Goal: Task Accomplishment & Management: Use online tool/utility

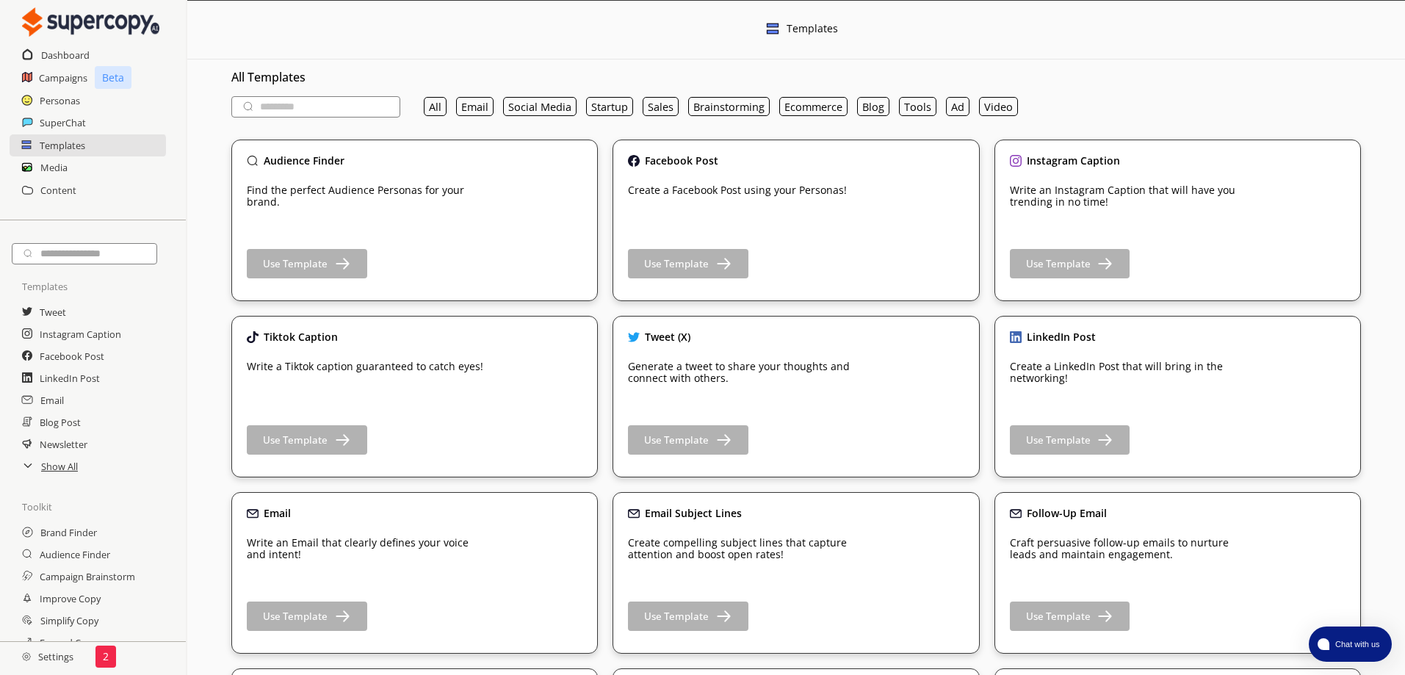
click at [352, 102] on input "text" at bounding box center [315, 106] width 169 height 21
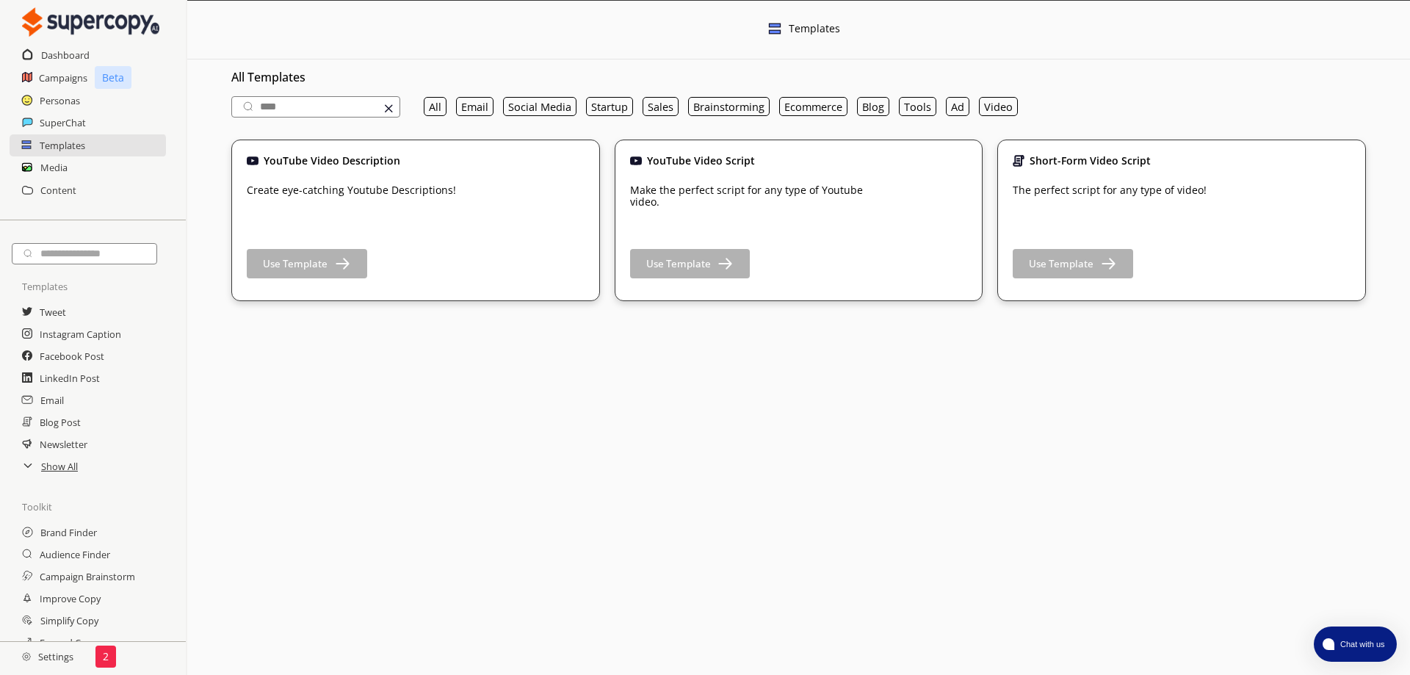
type input "*****"
click at [1068, 267] on b "Use Template" at bounding box center [1061, 263] width 65 height 13
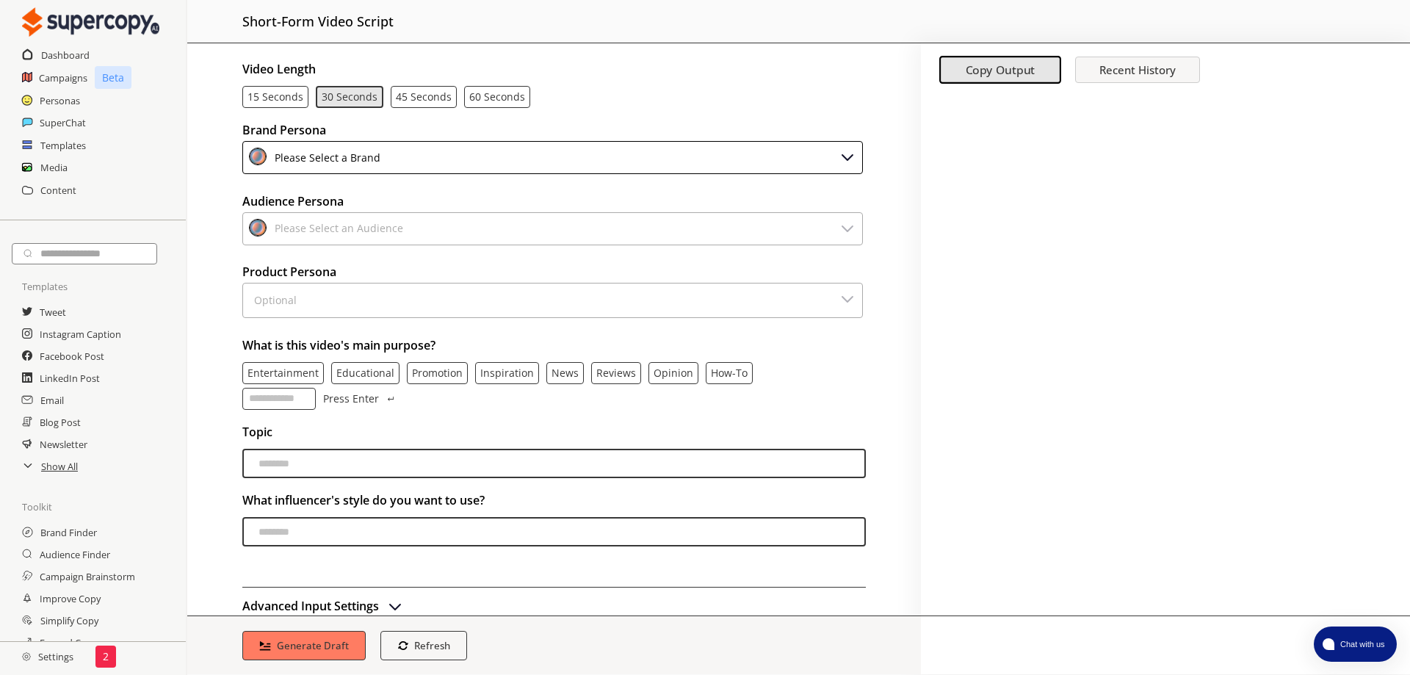
click at [663, 143] on div "Please Select a Brand" at bounding box center [552, 157] width 621 height 33
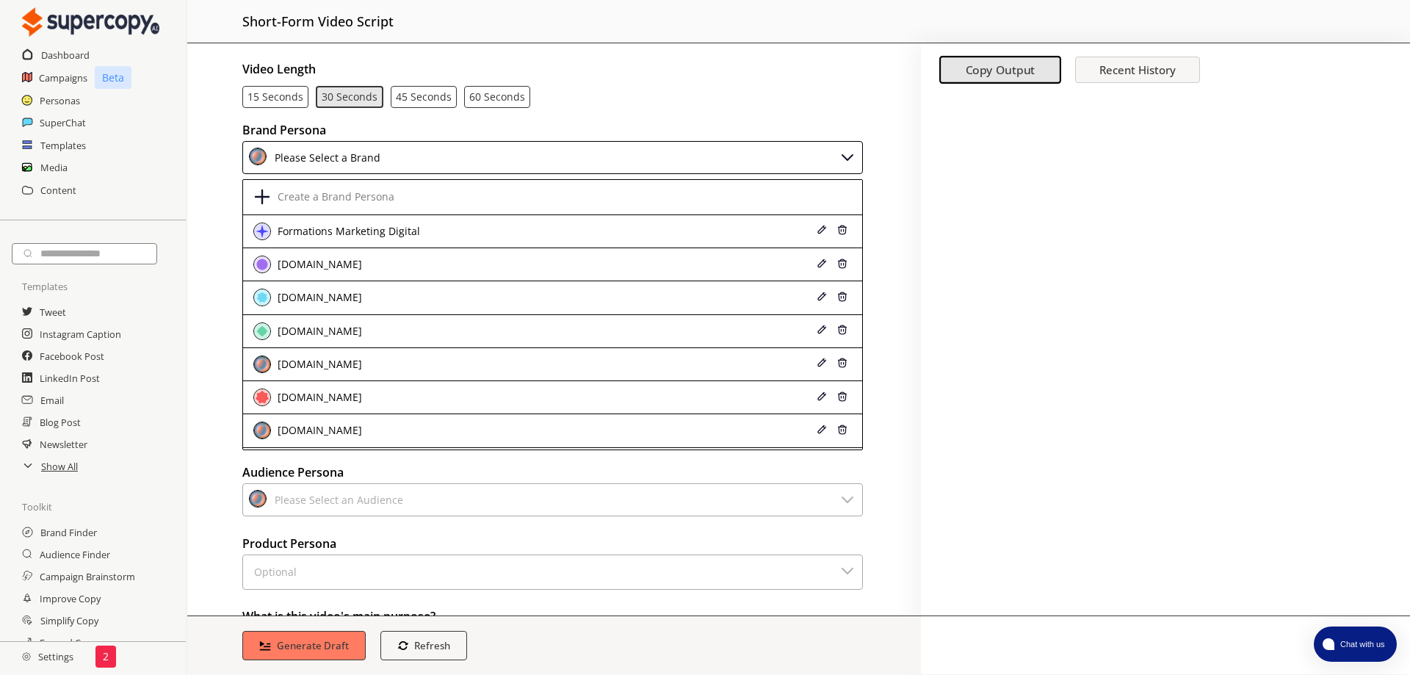
click at [64, 179] on h2 "Content" at bounding box center [58, 190] width 36 height 22
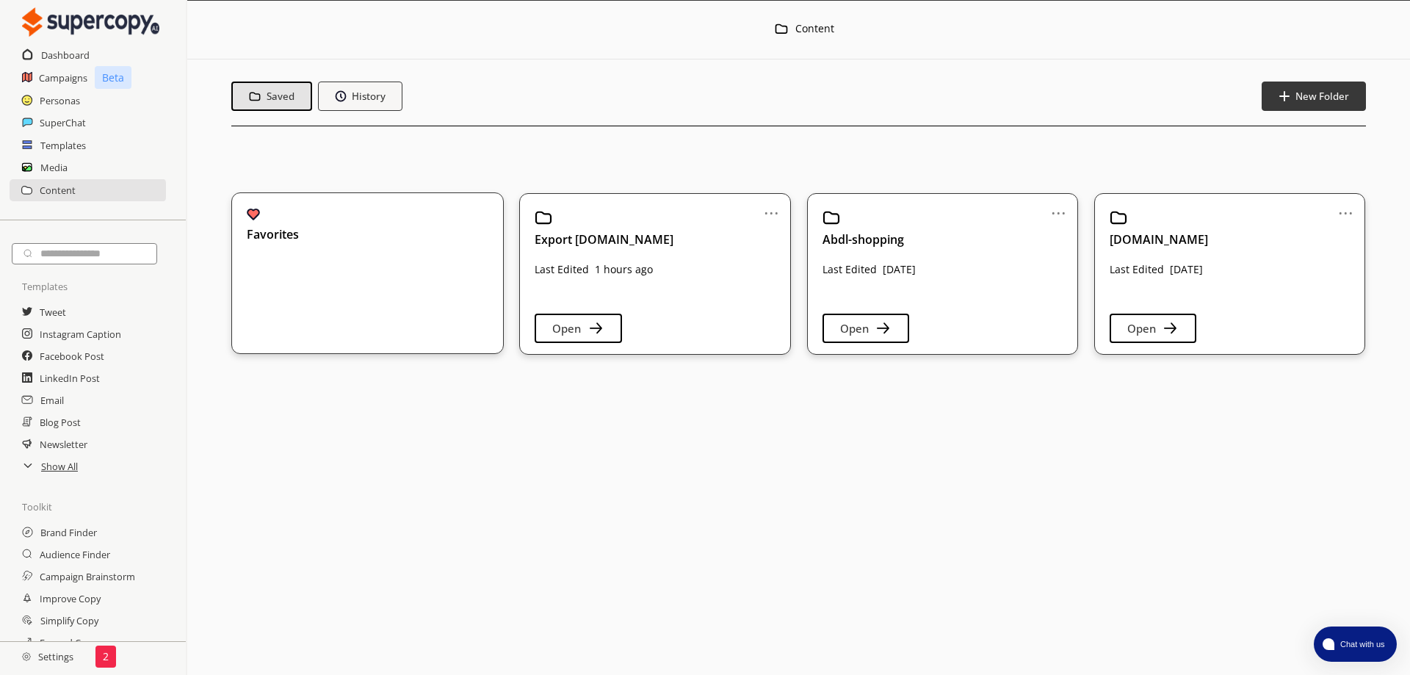
click at [371, 99] on b "History" at bounding box center [369, 96] width 34 height 13
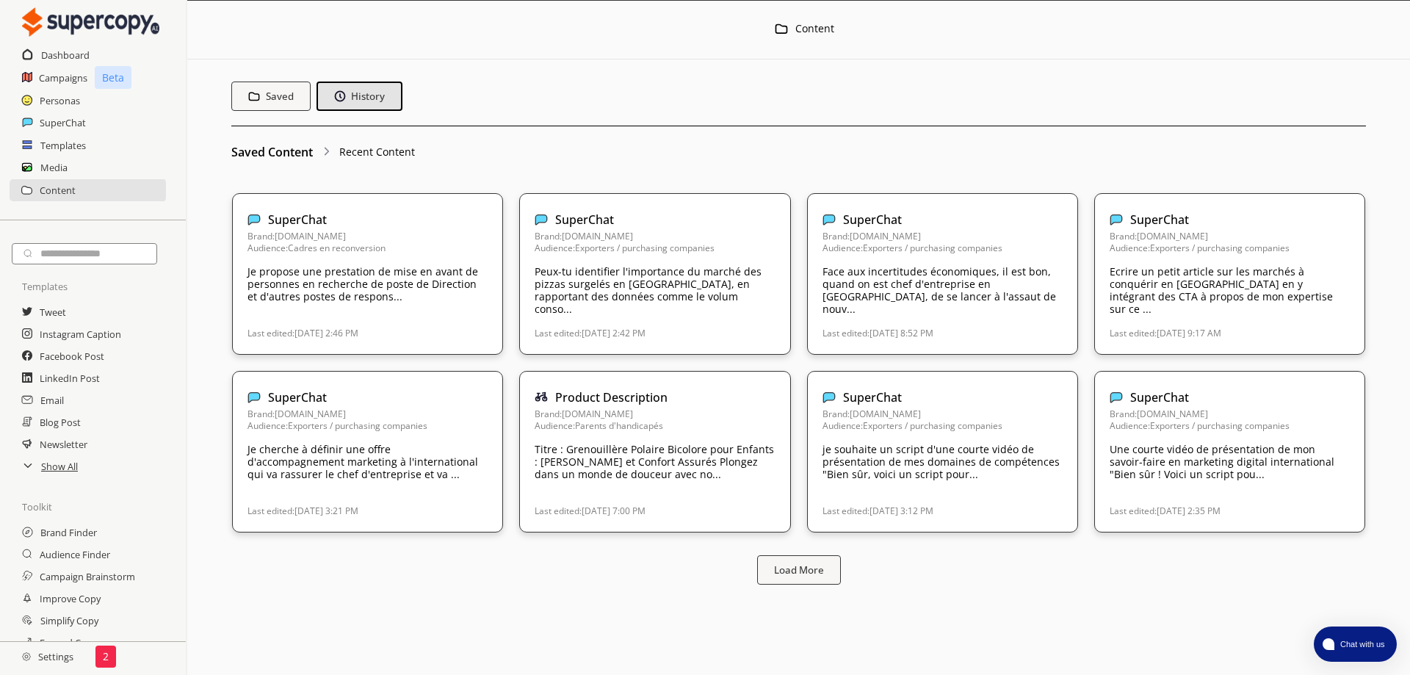
click at [267, 98] on b "Saved" at bounding box center [280, 96] width 28 height 13
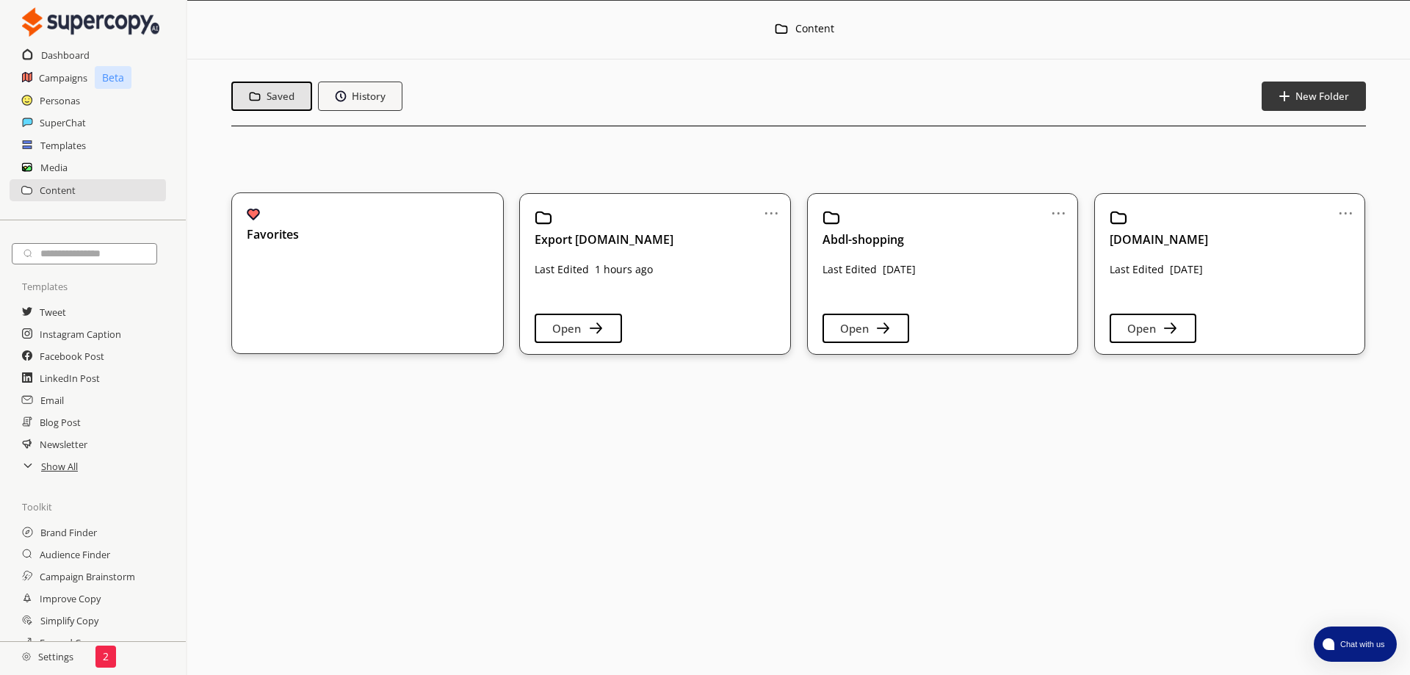
click at [690, 308] on div "Export [DOMAIN_NAME] Last Edited 1 hours ago Open" at bounding box center [655, 271] width 240 height 125
click at [601, 340] on button "Open" at bounding box center [578, 328] width 87 height 29
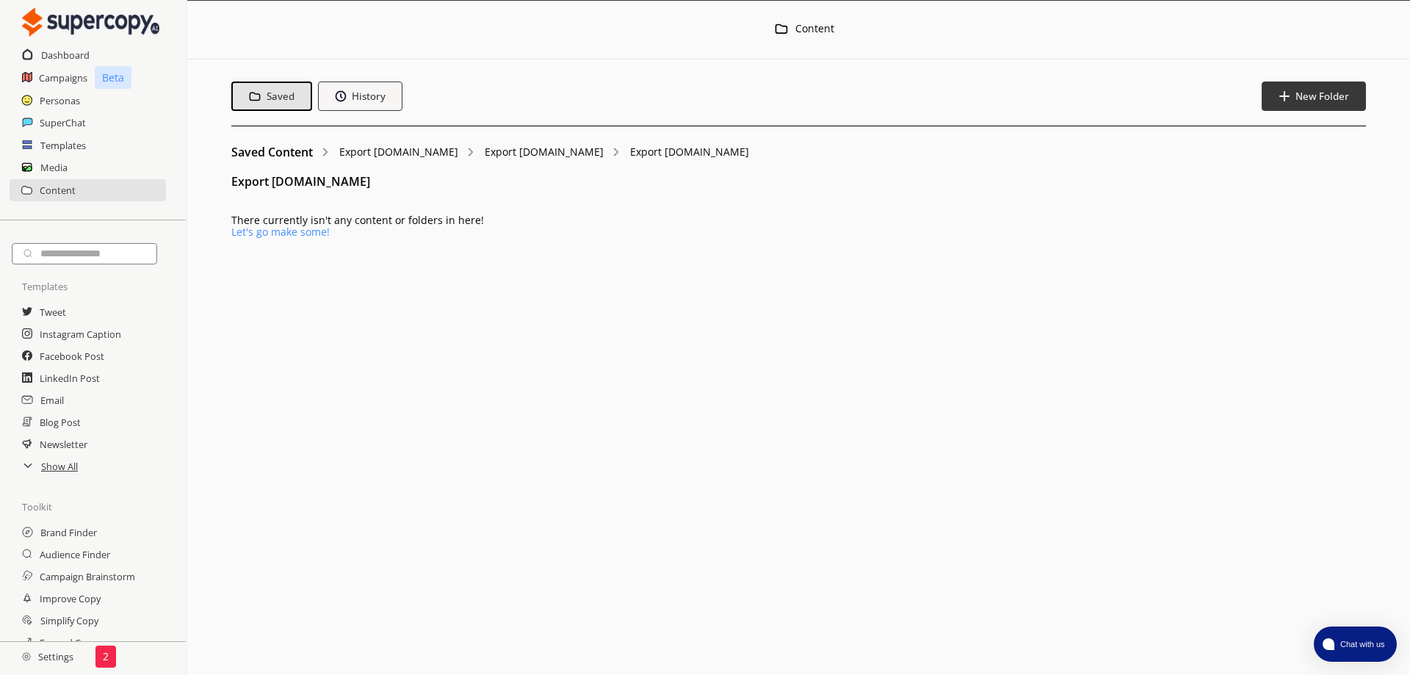
click at [330, 225] on link "Let's go make some!" at bounding box center [280, 232] width 98 height 14
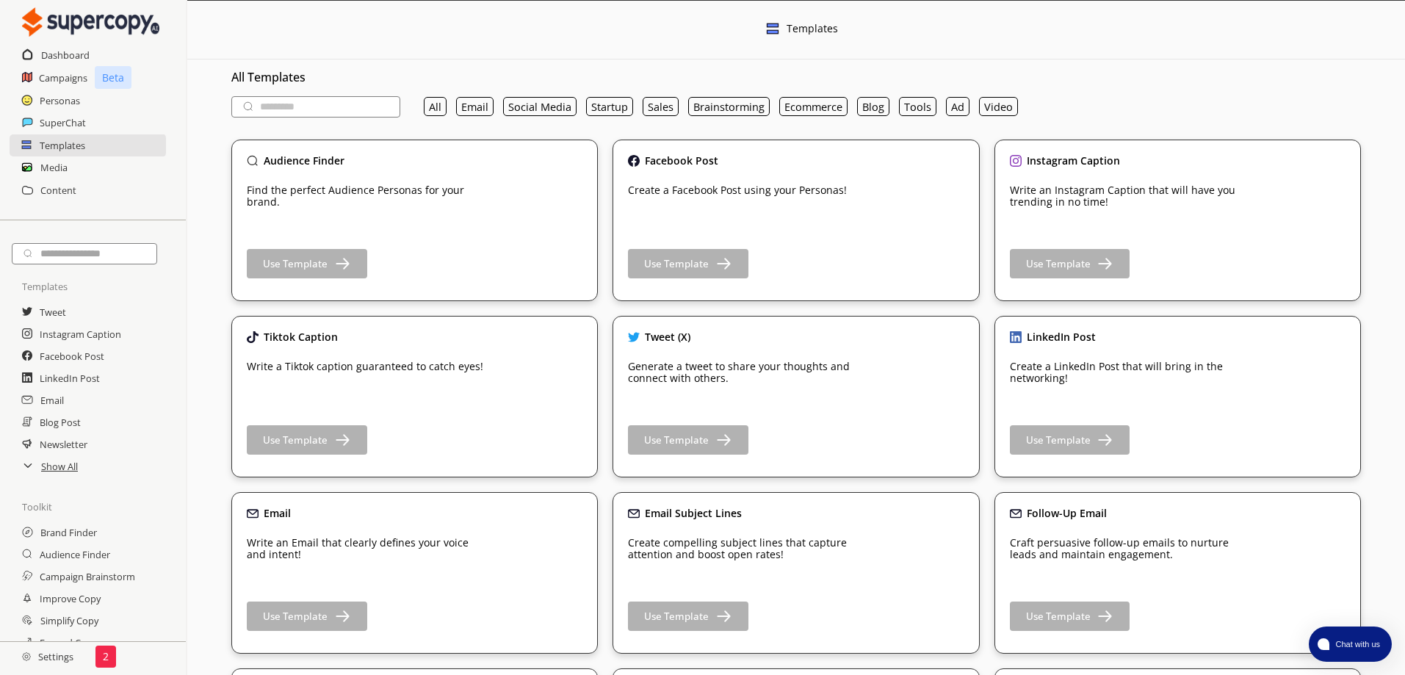
click at [335, 107] on input "text" at bounding box center [315, 106] width 169 height 21
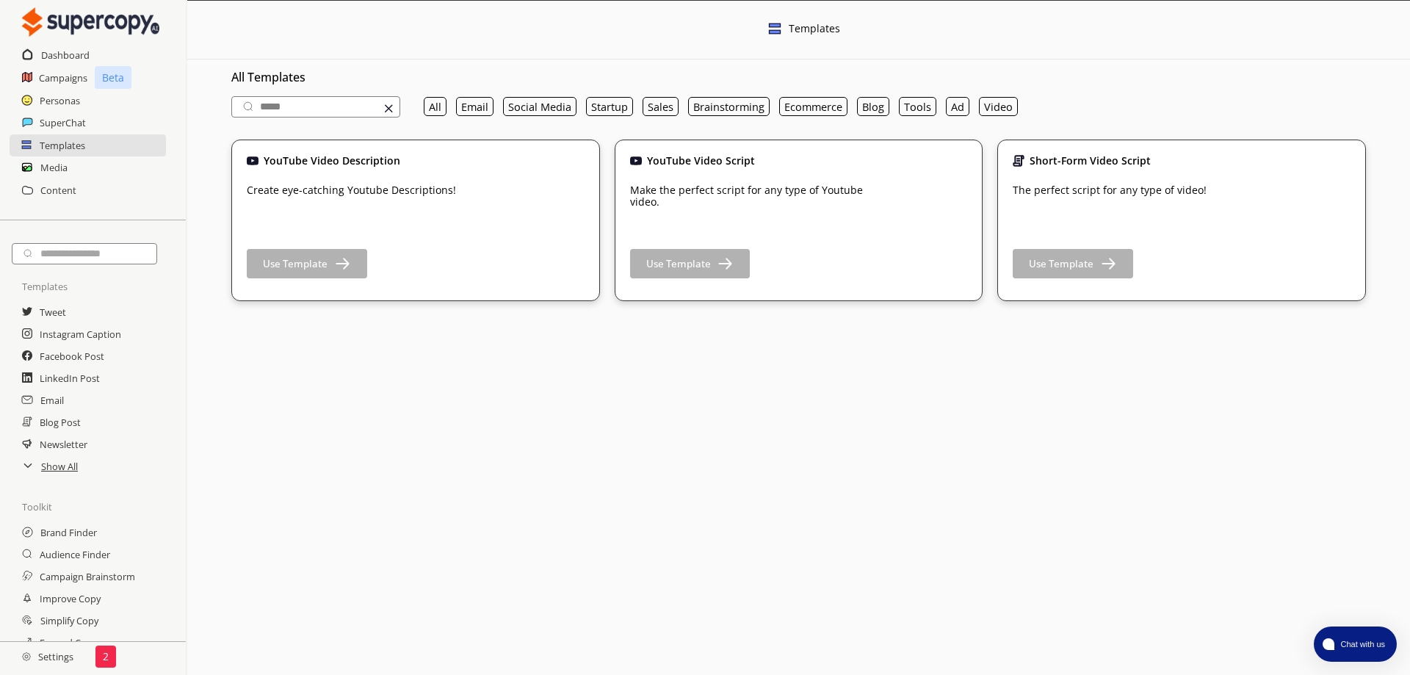
type input "*****"
click at [1078, 258] on b "Use Template" at bounding box center [1061, 263] width 65 height 13
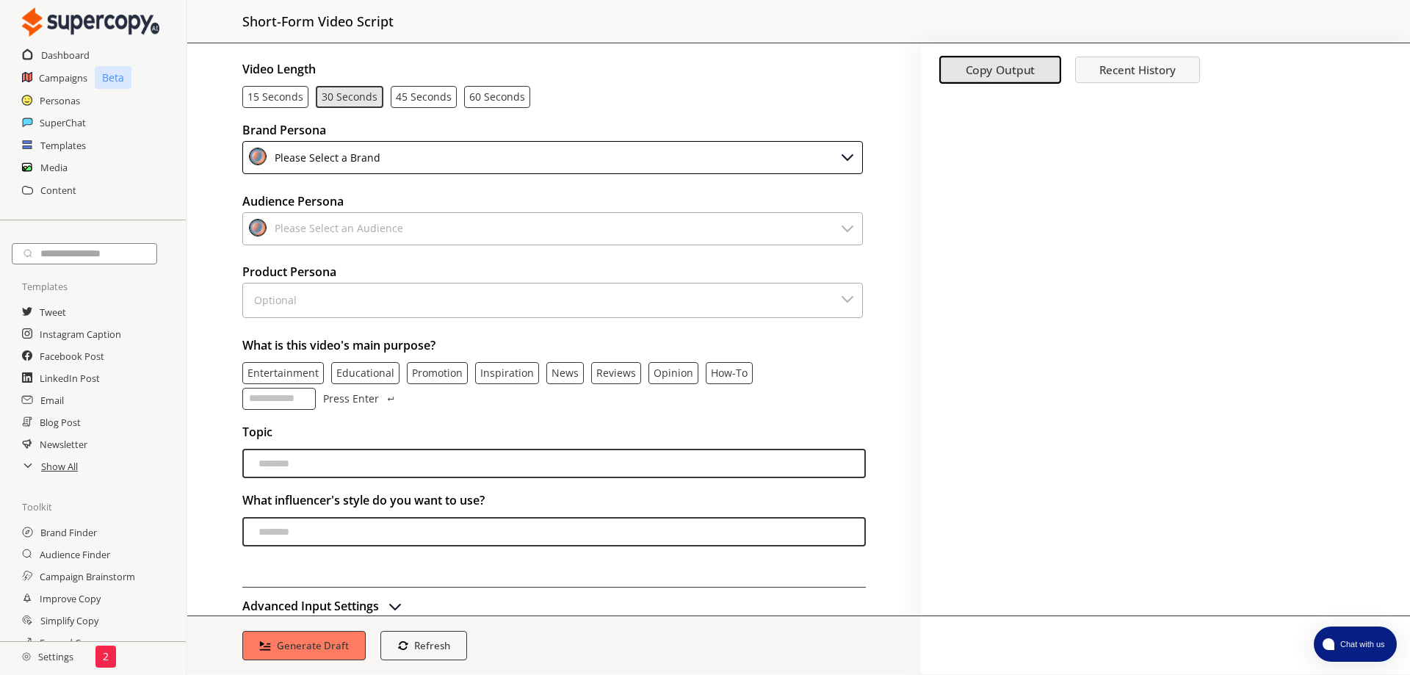
click at [796, 154] on div "Please Select a Brand" at bounding box center [552, 157] width 621 height 33
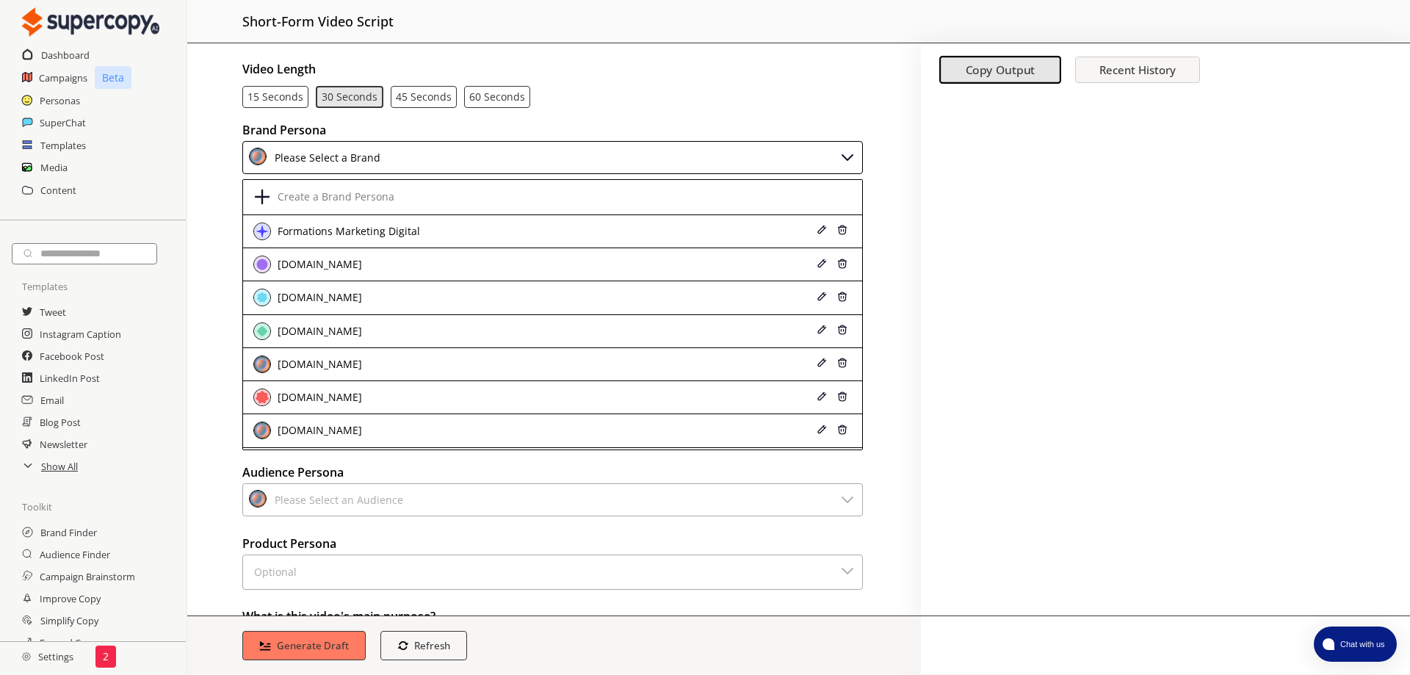
scroll to position [15, 0]
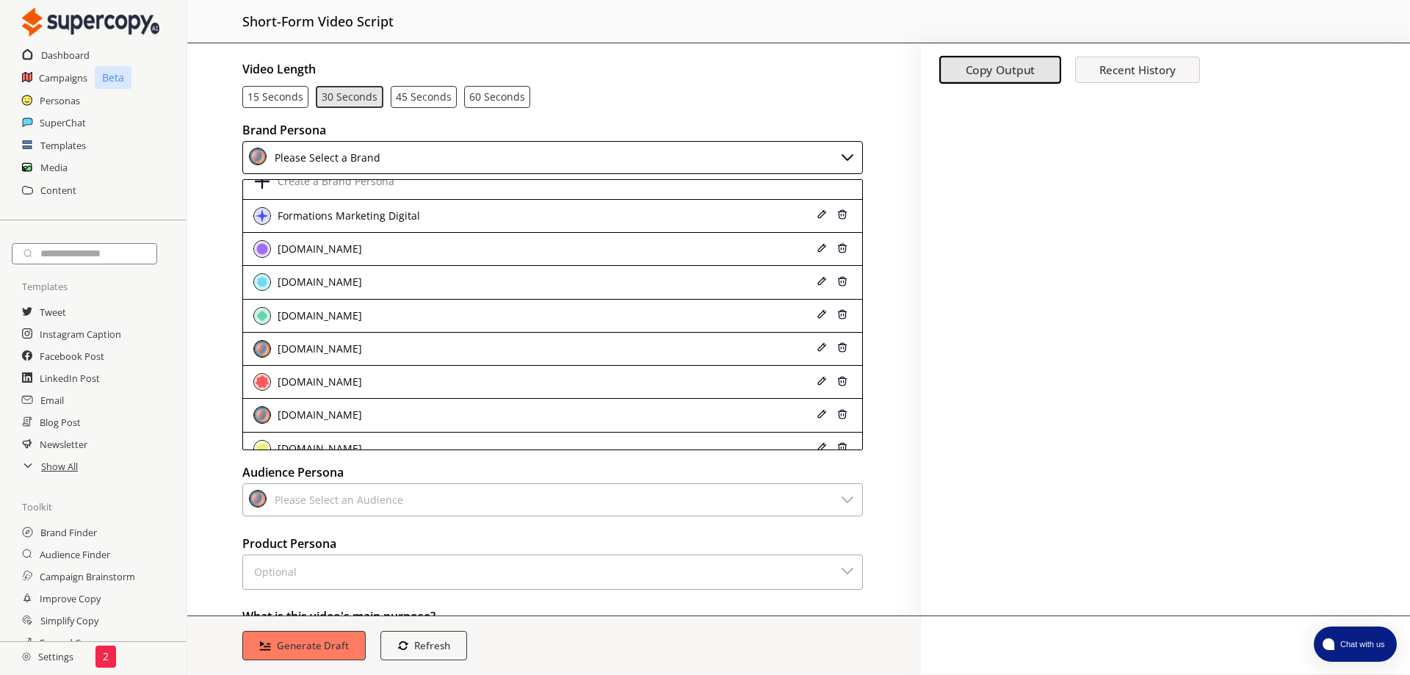
click at [456, 440] on div "[DOMAIN_NAME]" at bounding box center [496, 449] width 487 height 18
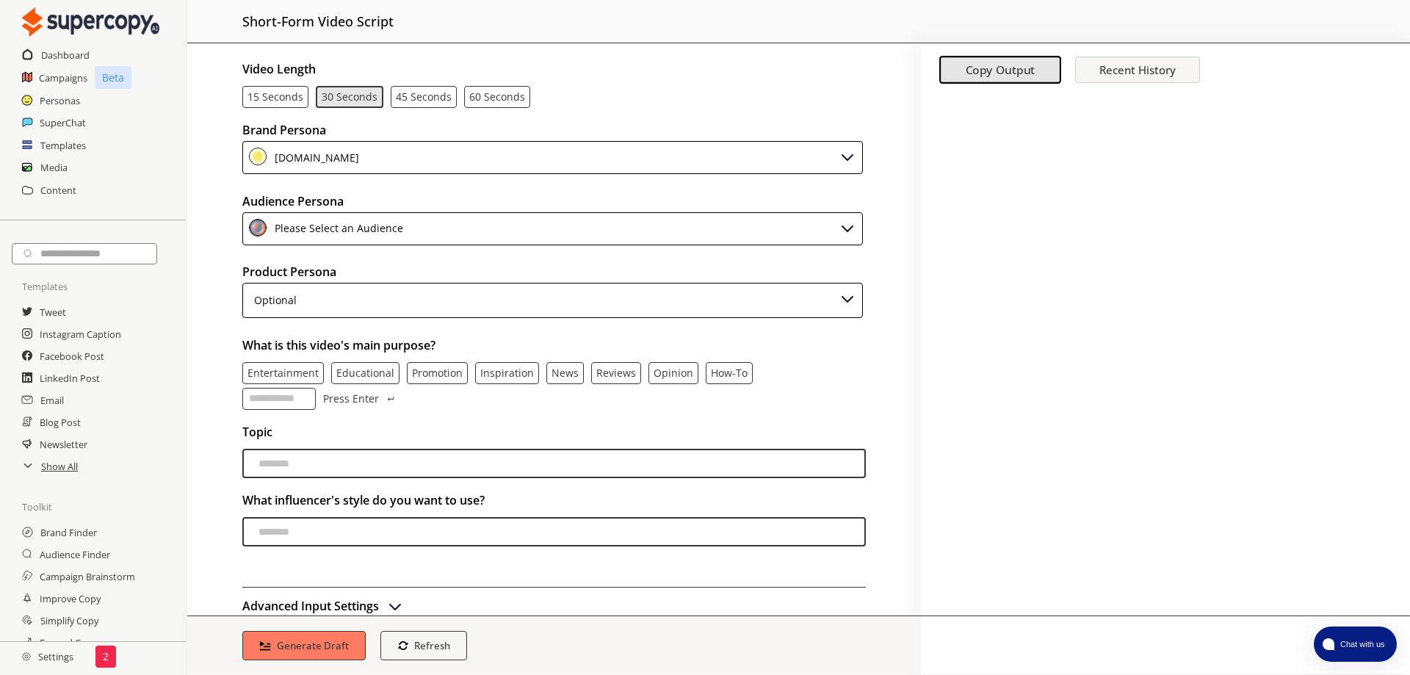
click at [529, 214] on div "Please Select an Audience" at bounding box center [552, 228] width 621 height 33
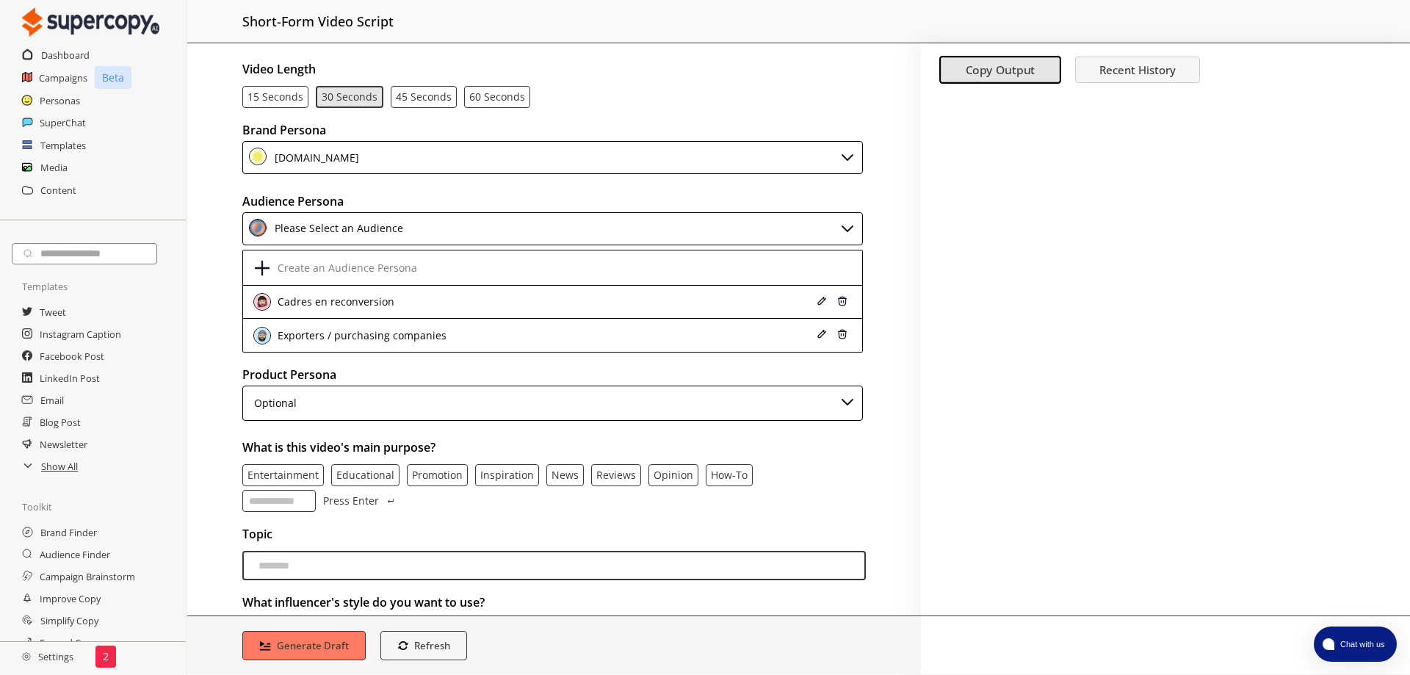
click at [460, 327] on div "Exporters / purchasing companies" at bounding box center [496, 336] width 487 height 18
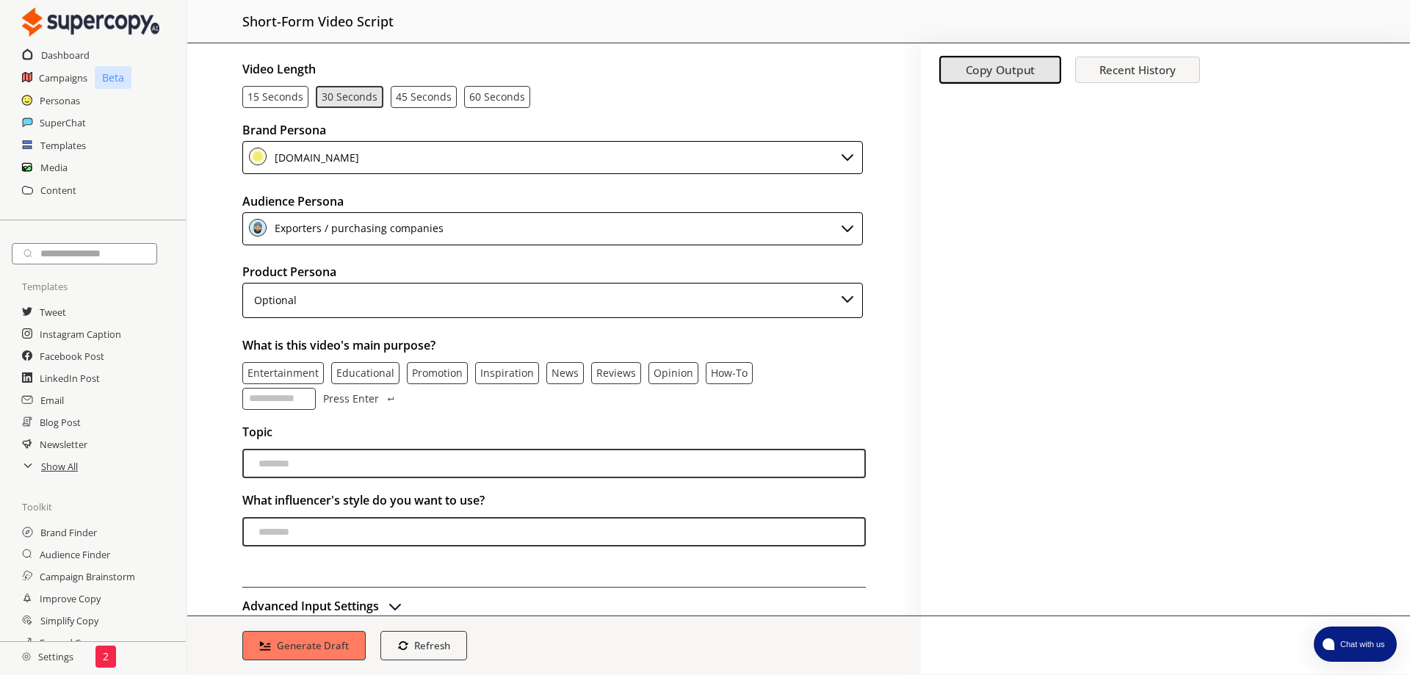
click at [424, 283] on div "Optional" at bounding box center [552, 300] width 621 height 35
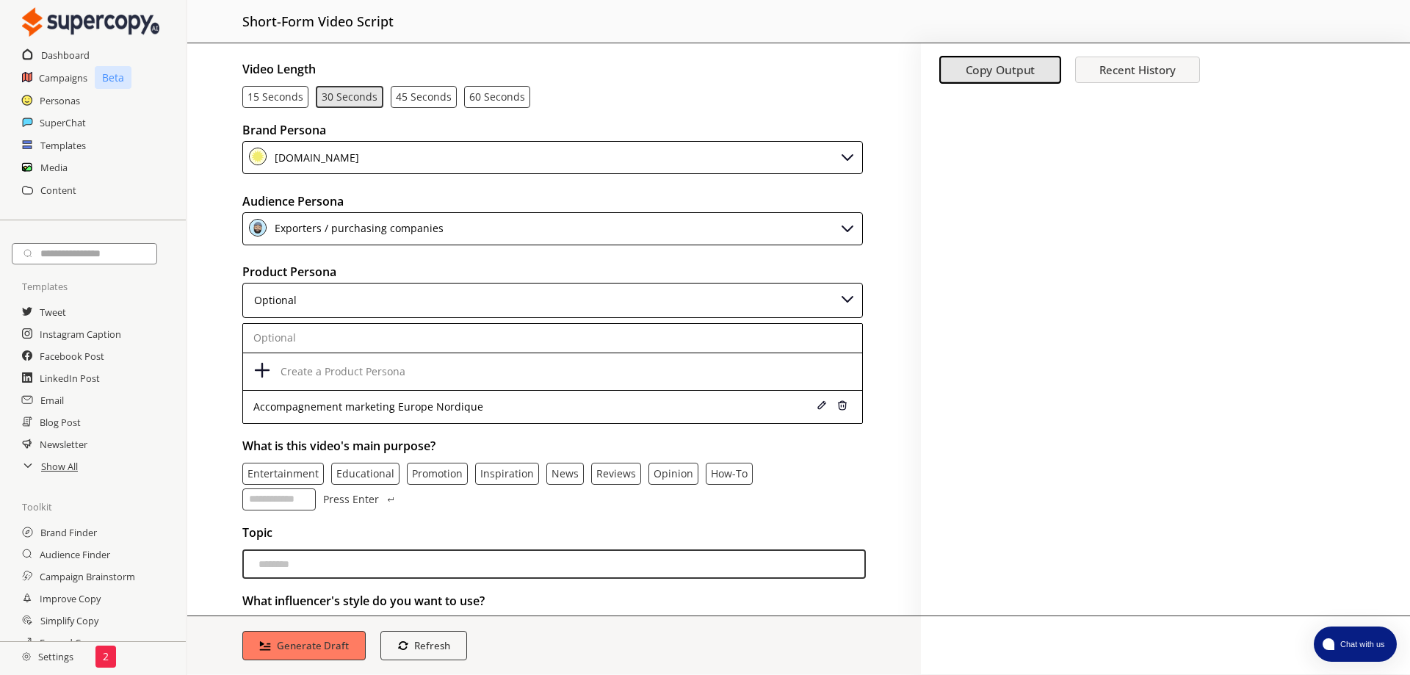
click at [454, 401] on div "Accompagnement marketing Europe Nordique" at bounding box center [496, 407] width 487 height 12
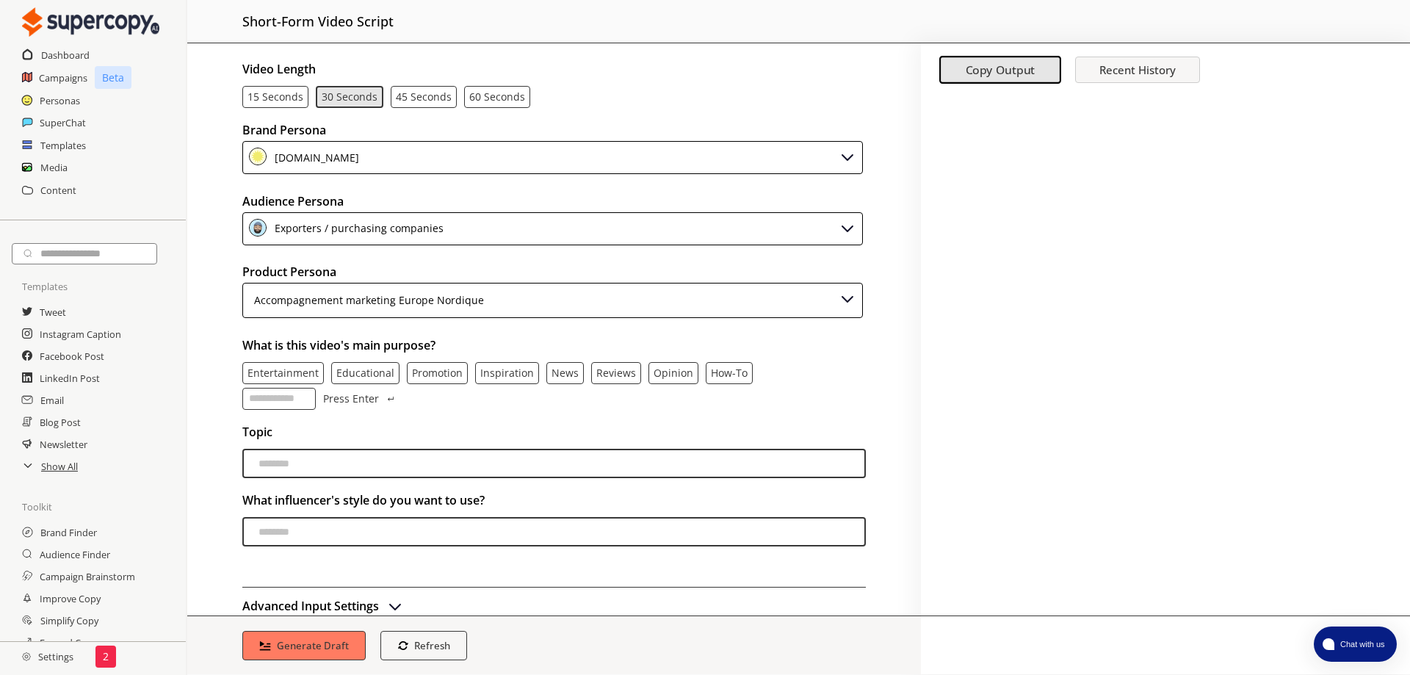
click at [422, 367] on p "Promotion" at bounding box center [437, 373] width 51 height 12
click at [419, 367] on p "Promotion" at bounding box center [437, 373] width 51 height 12
click at [485, 367] on p "Inspiration" at bounding box center [507, 373] width 54 height 12
click at [419, 367] on p "Promotion" at bounding box center [437, 373] width 51 height 12
click at [411, 449] on input "videoTopic-input" at bounding box center [554, 463] width 624 height 29
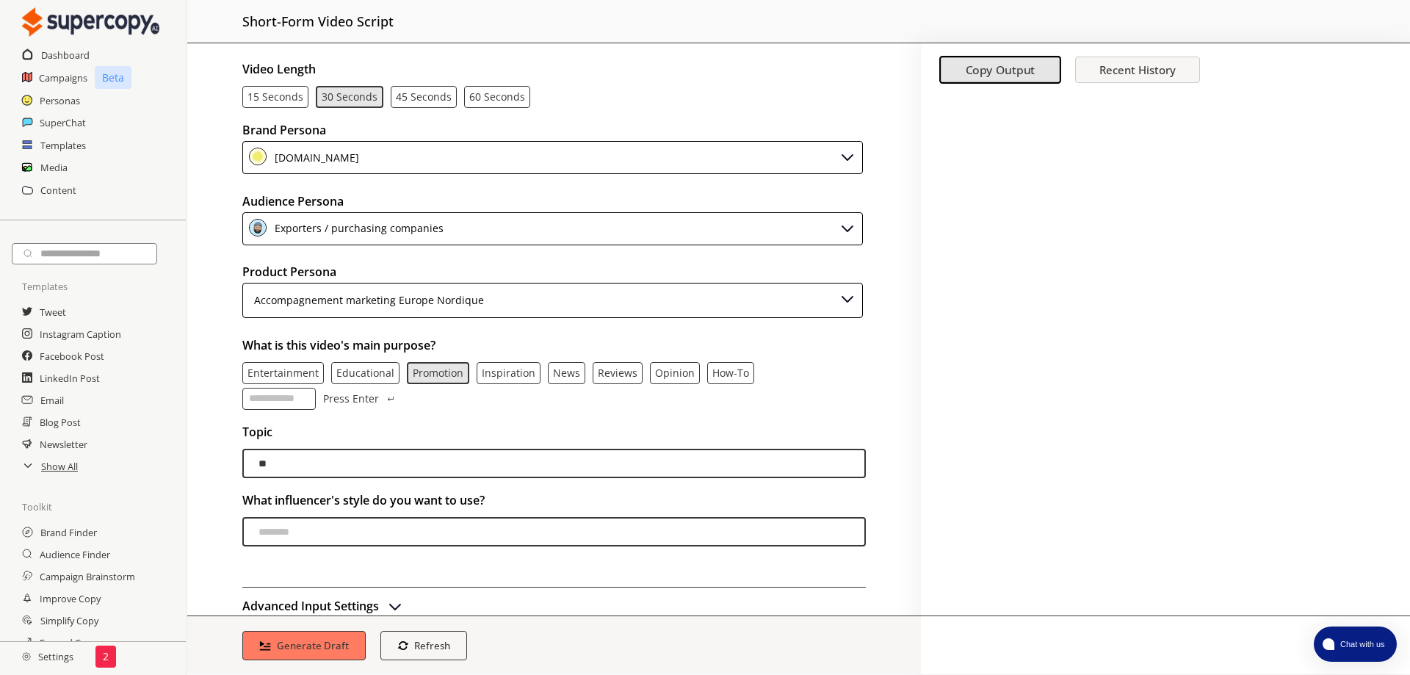
type input "*"
type input "**********"
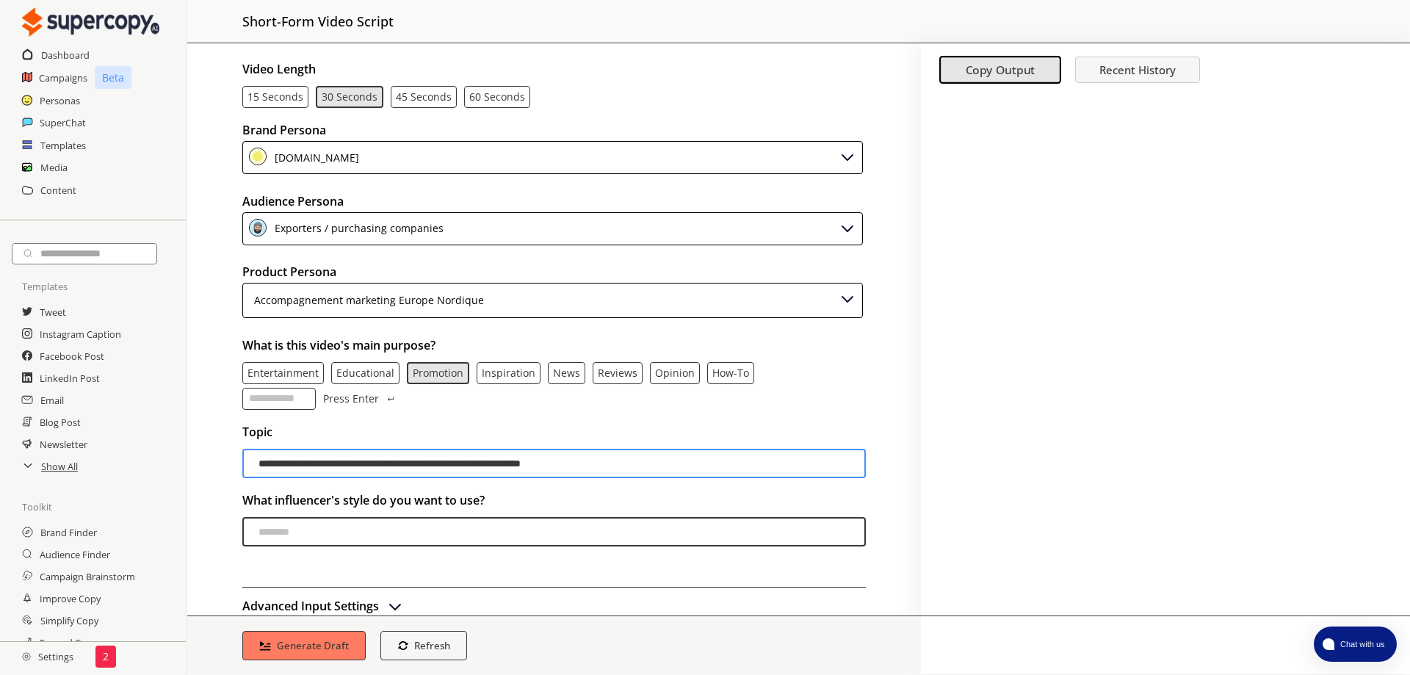
click at [341, 595] on h2 "Advanced Input Settings" at bounding box center [310, 606] width 137 height 22
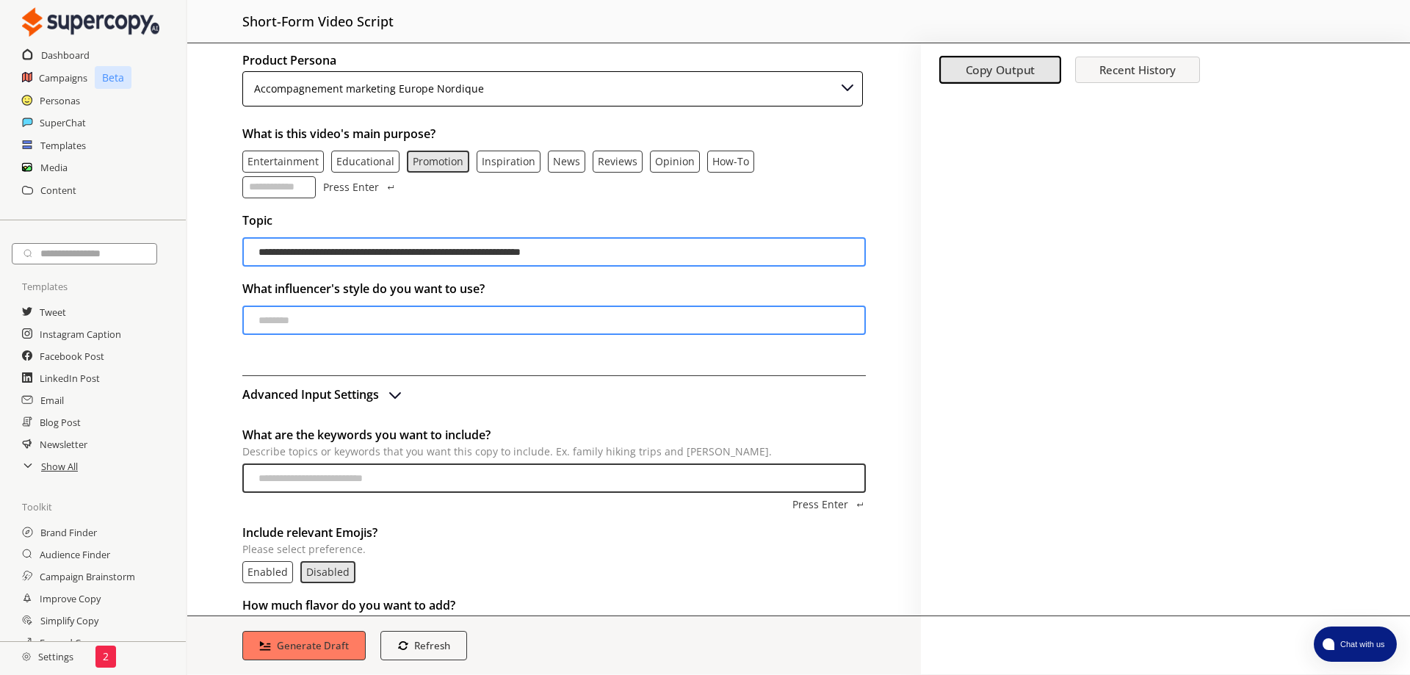
scroll to position [245, 0]
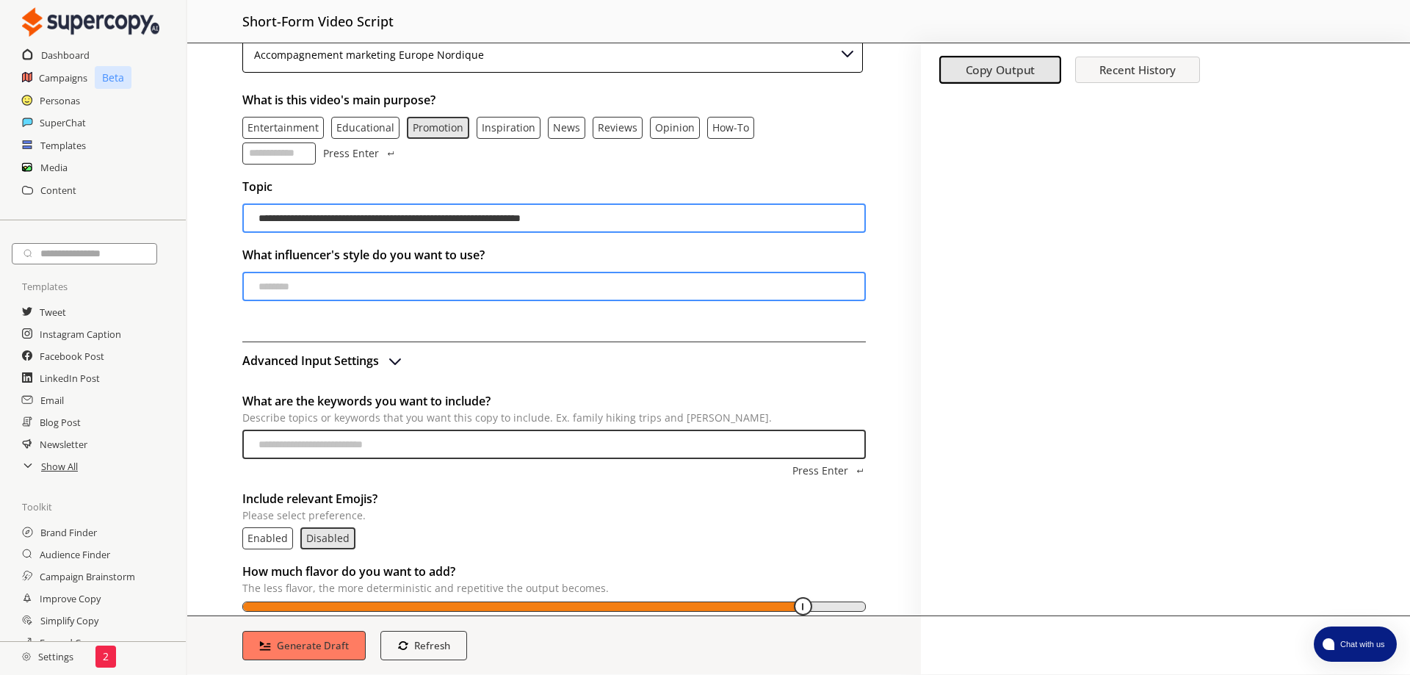
click at [484, 430] on input "What are the keywords you want to include? Describe topics or keywords that you…" at bounding box center [554, 444] width 624 height 29
type input "**********"
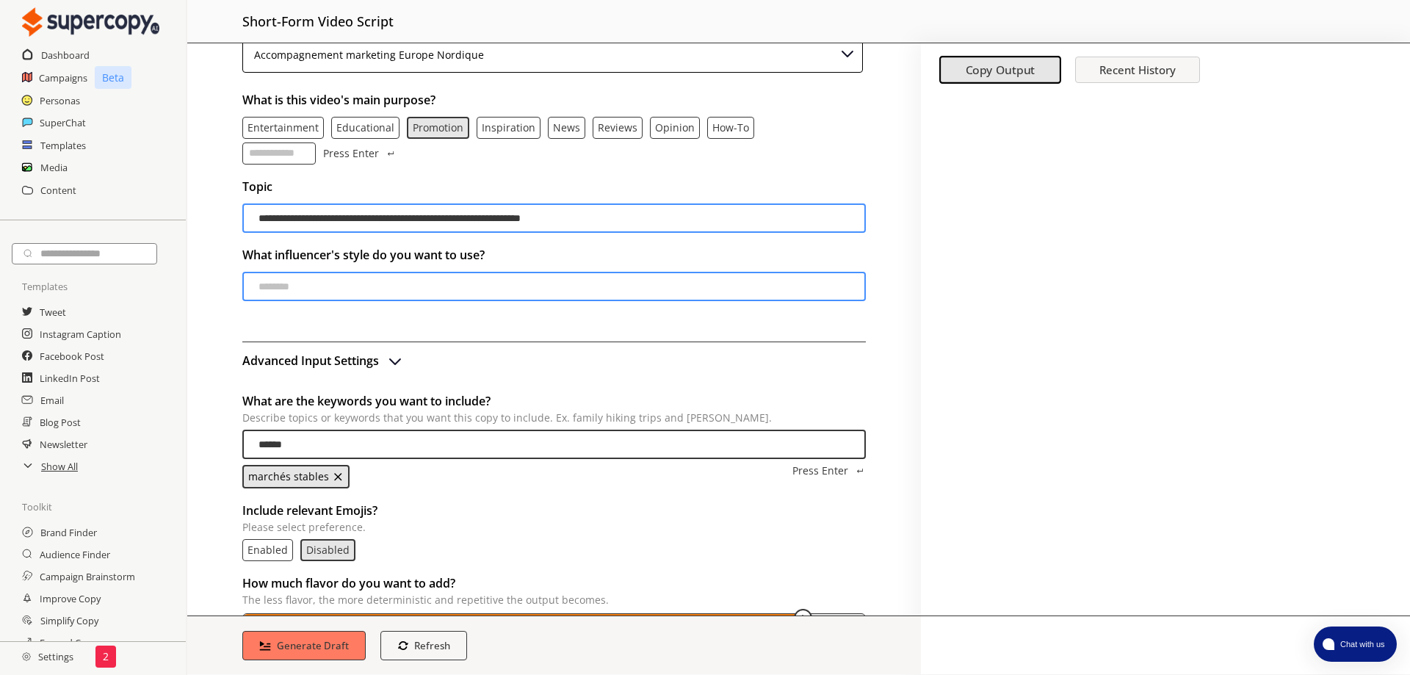
type input "*******"
type input "*"
type input "**********"
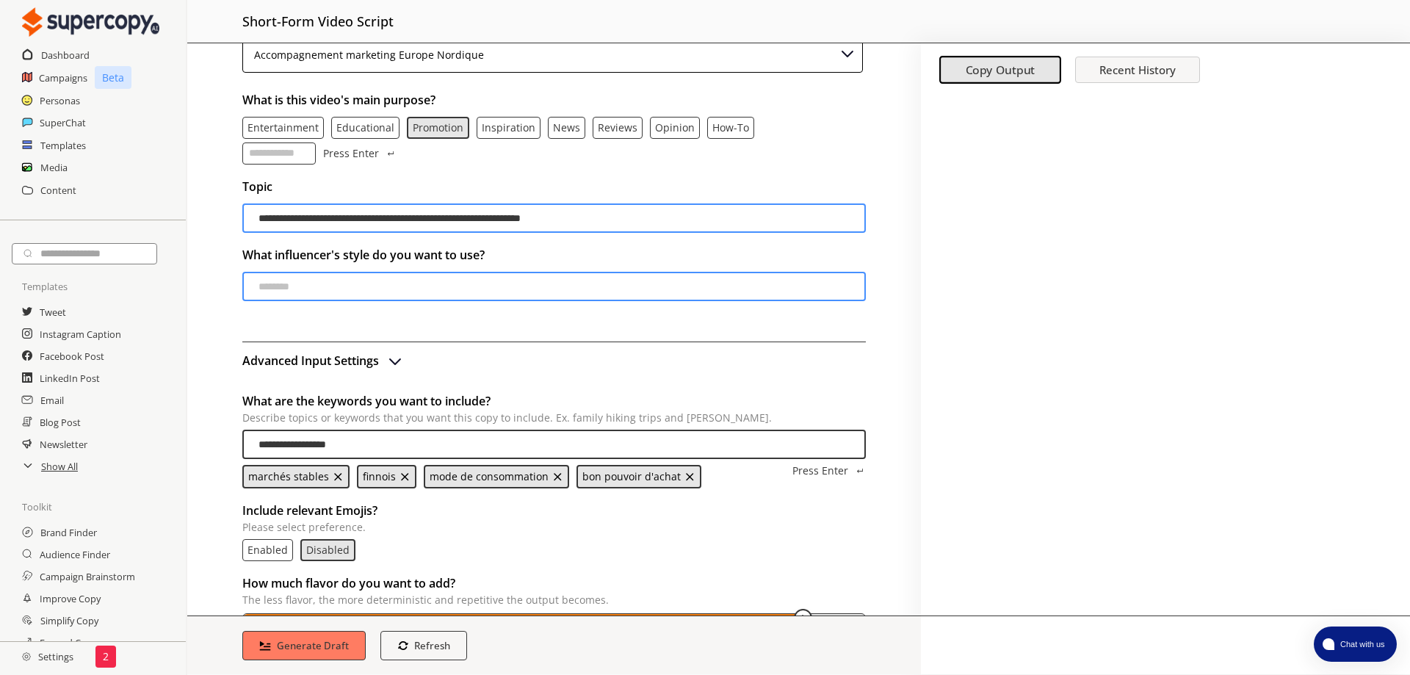
type input "**********"
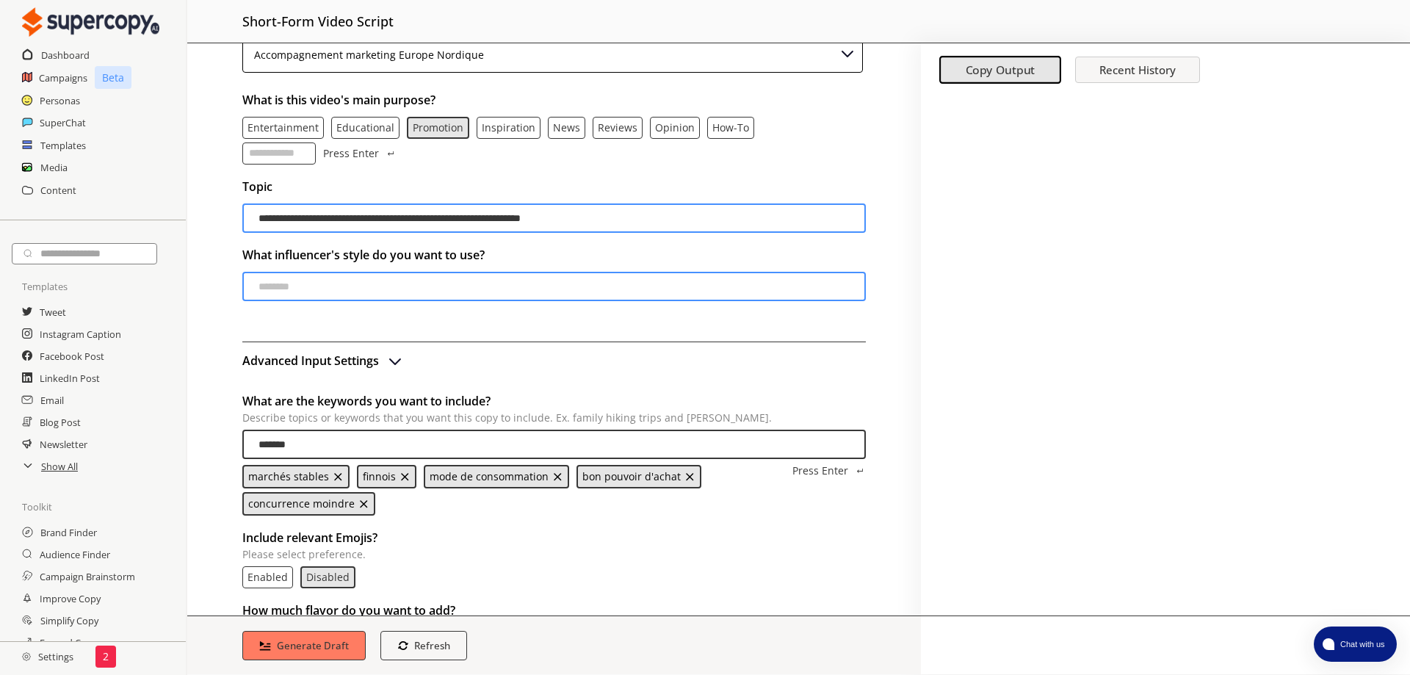
type input "********"
type input "*****"
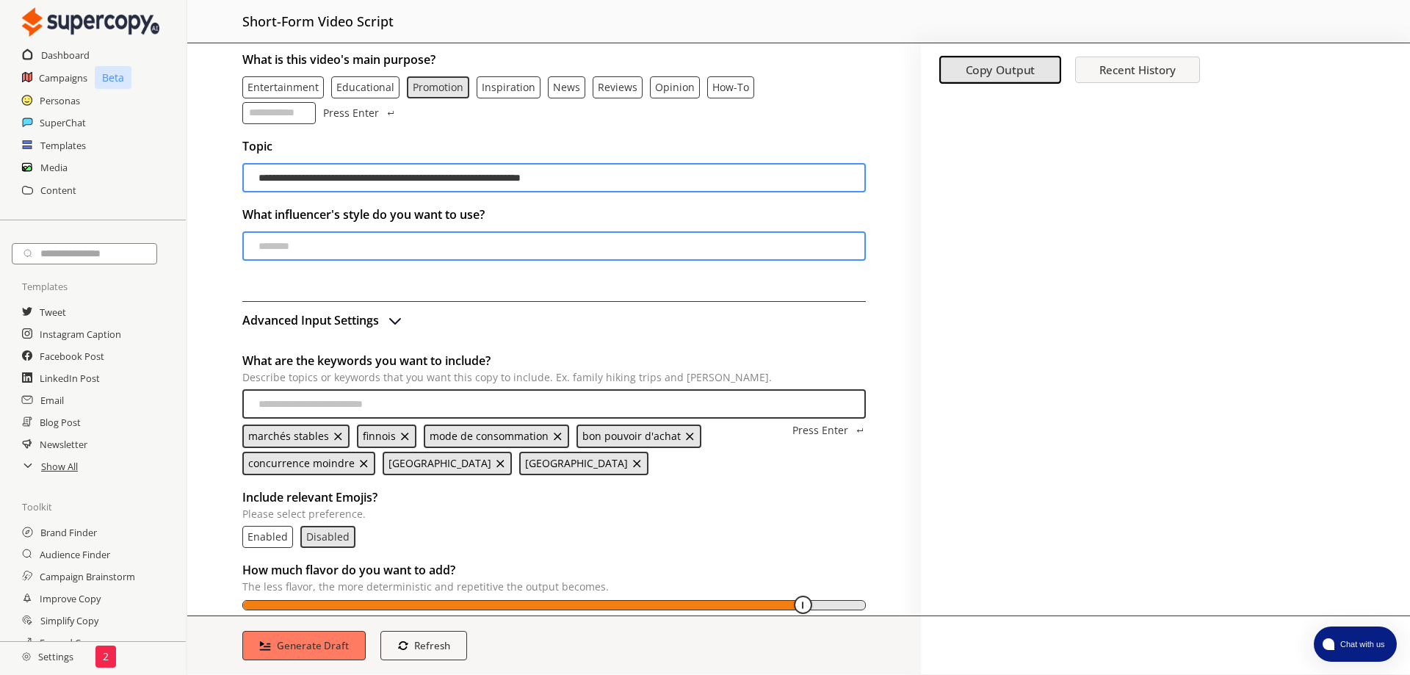
click at [309, 644] on b "Generate Draft" at bounding box center [313, 645] width 72 height 13
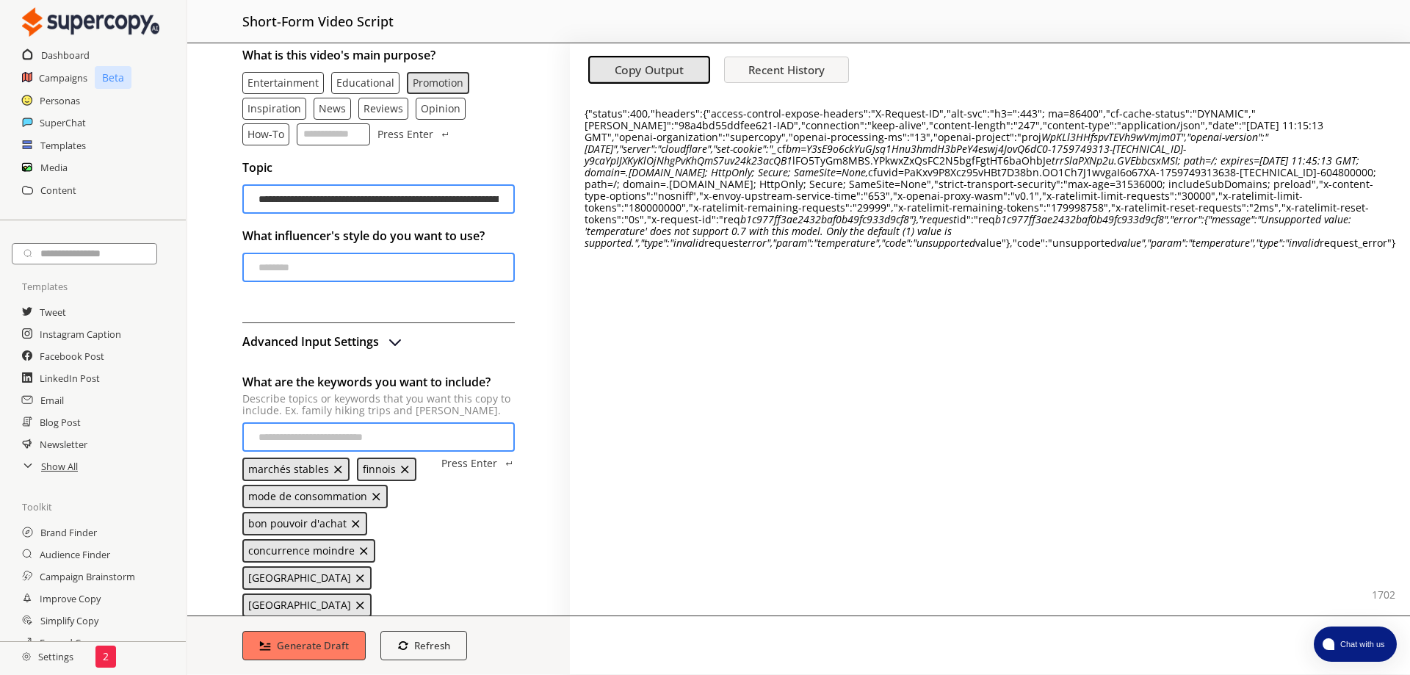
scroll to position [323, 0]
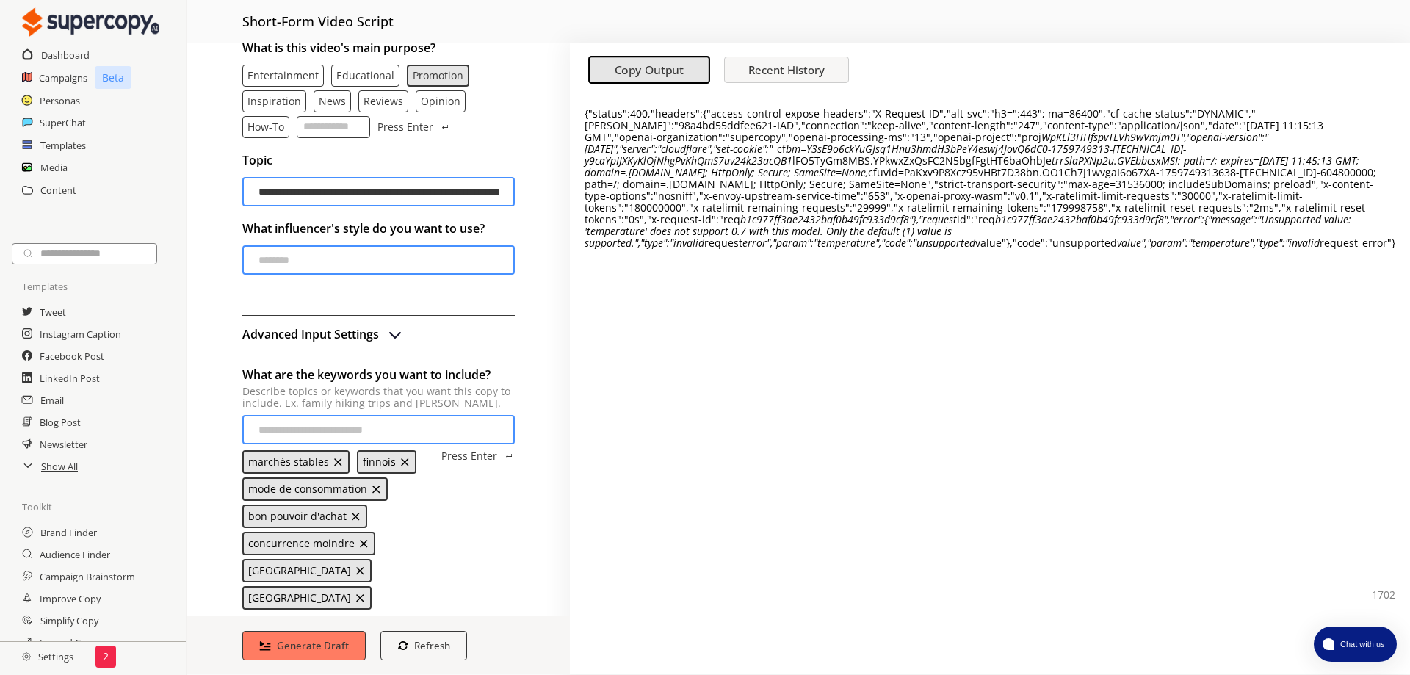
click at [303, 639] on b "Generate Draft" at bounding box center [313, 645] width 72 height 13
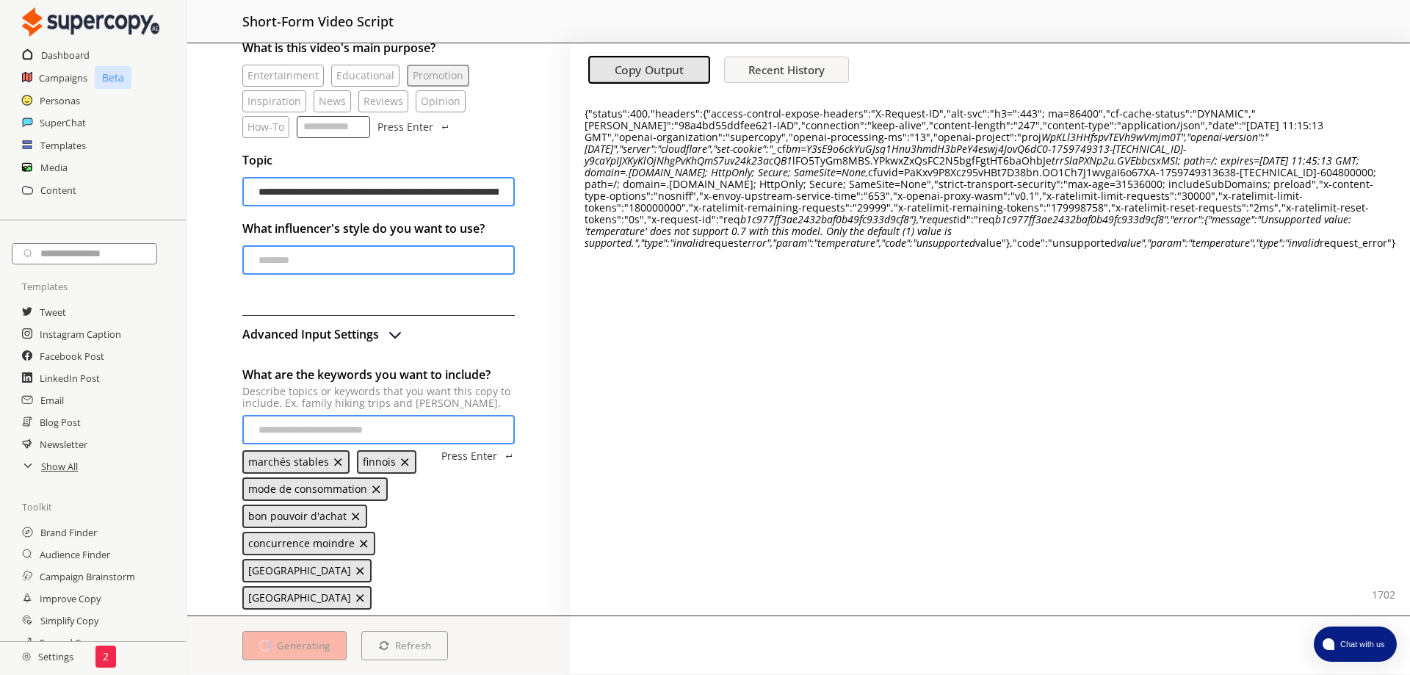
scroll to position [286, 0]
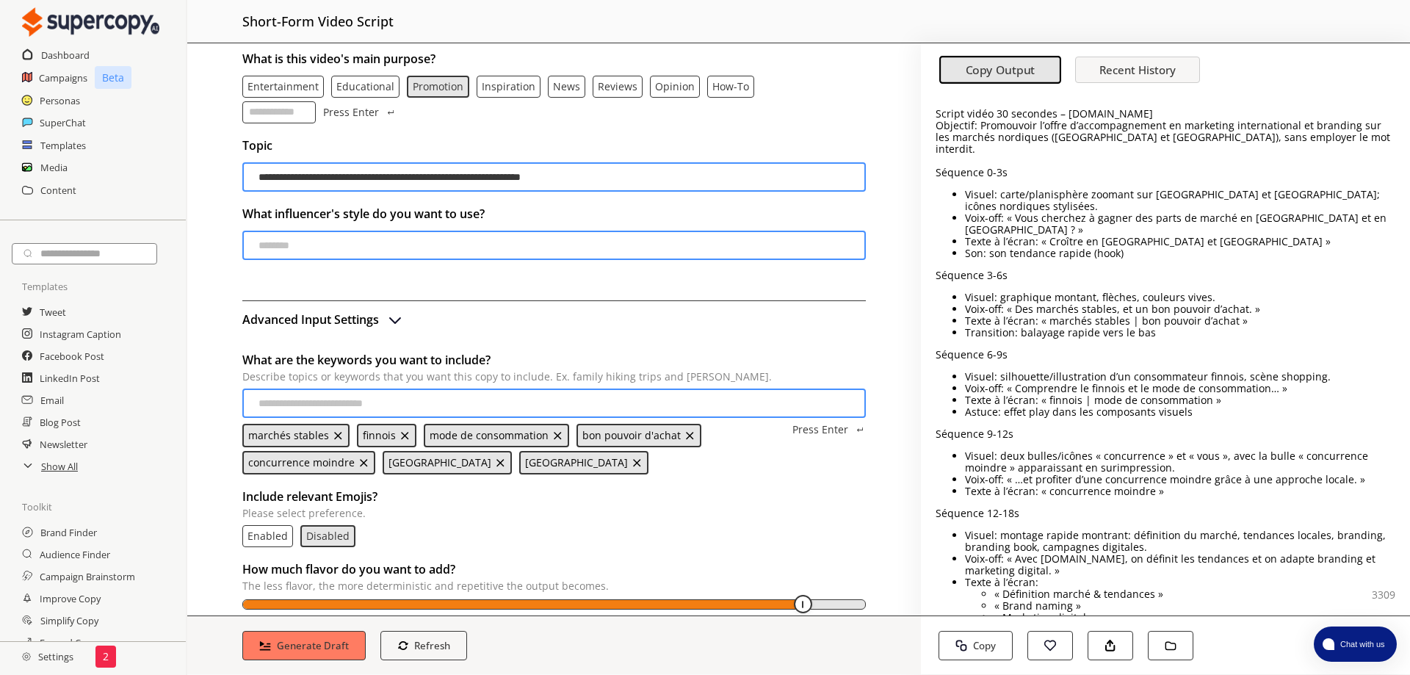
click at [0, 192] on div "Content" at bounding box center [93, 199] width 186 height 40
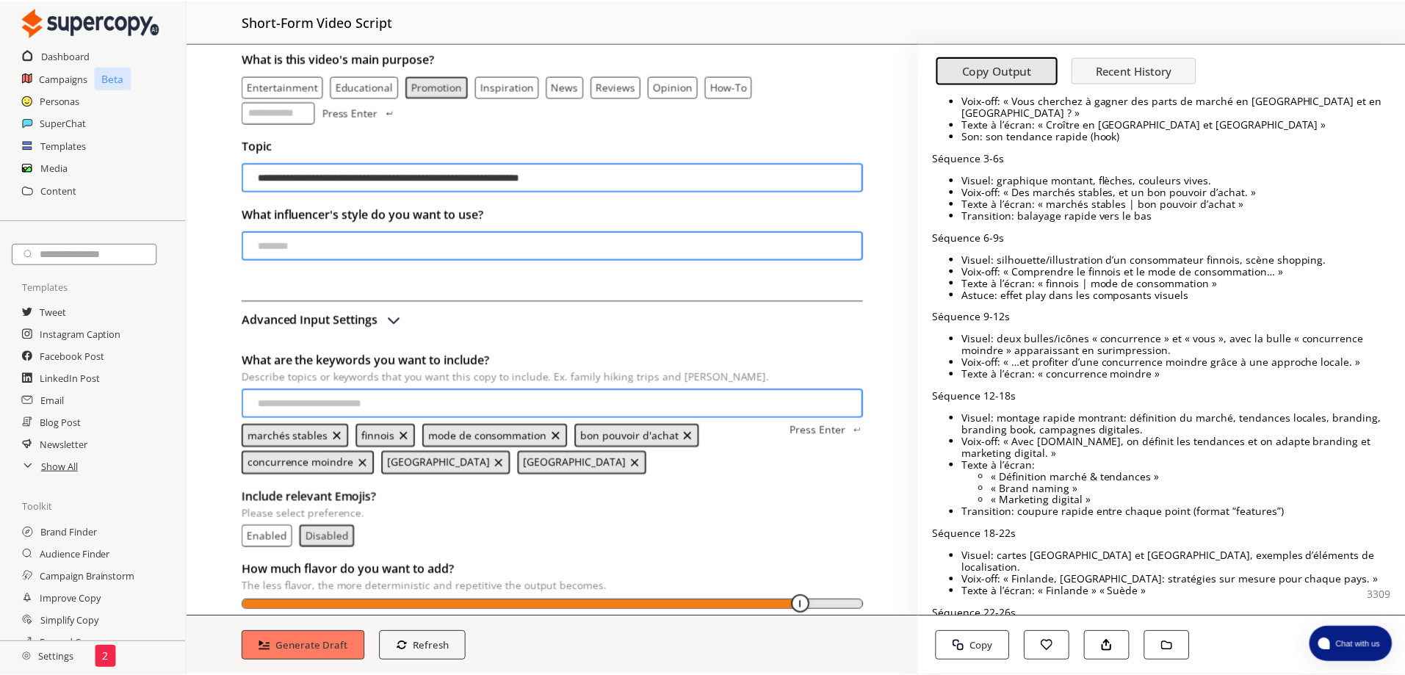
scroll to position [0, 0]
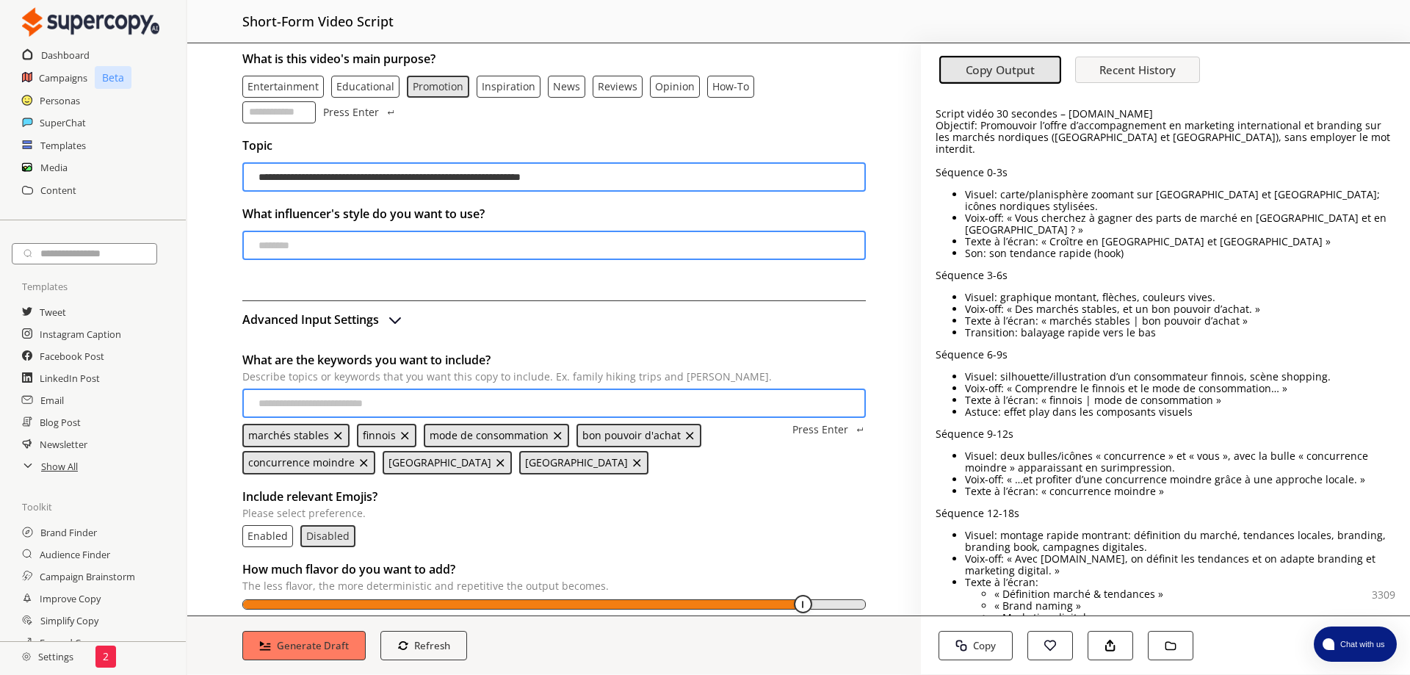
click at [55, 56] on h2 "Dashboard" at bounding box center [65, 55] width 48 height 22
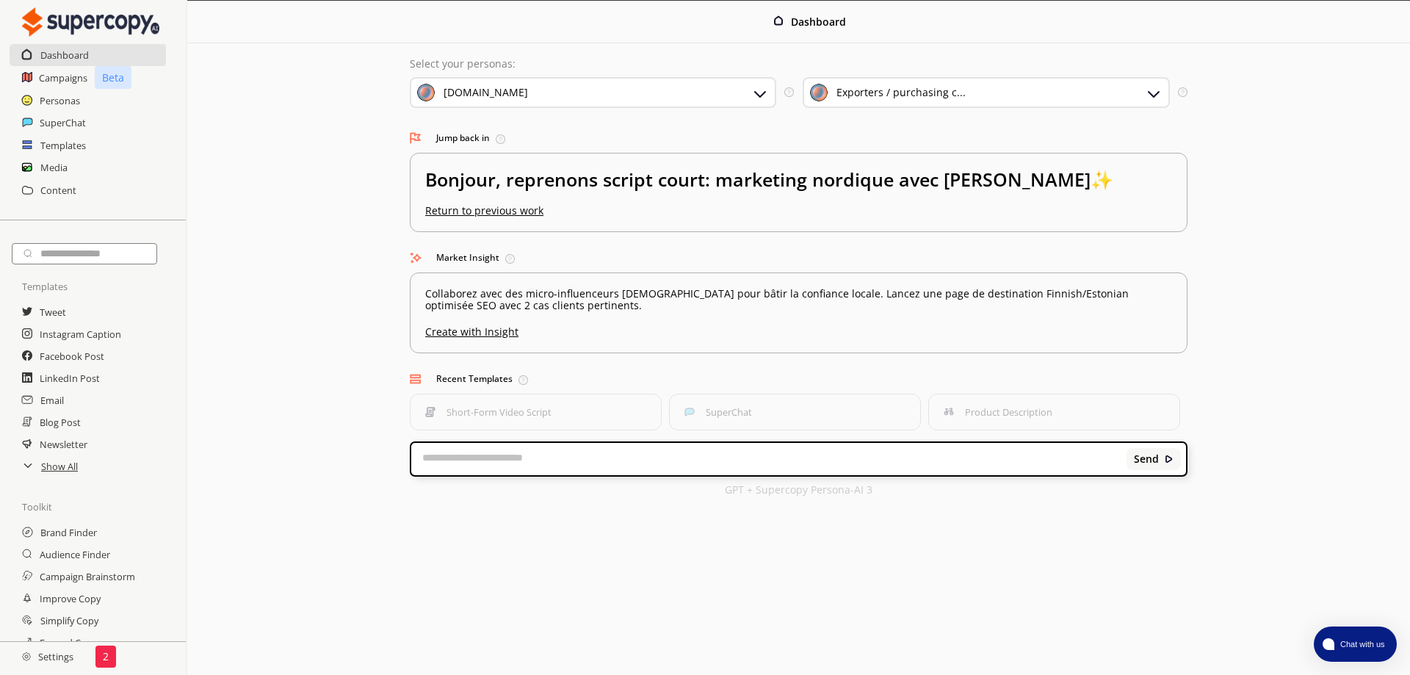
click at [624, 394] on button "Short-Form Video Script" at bounding box center [536, 412] width 252 height 37
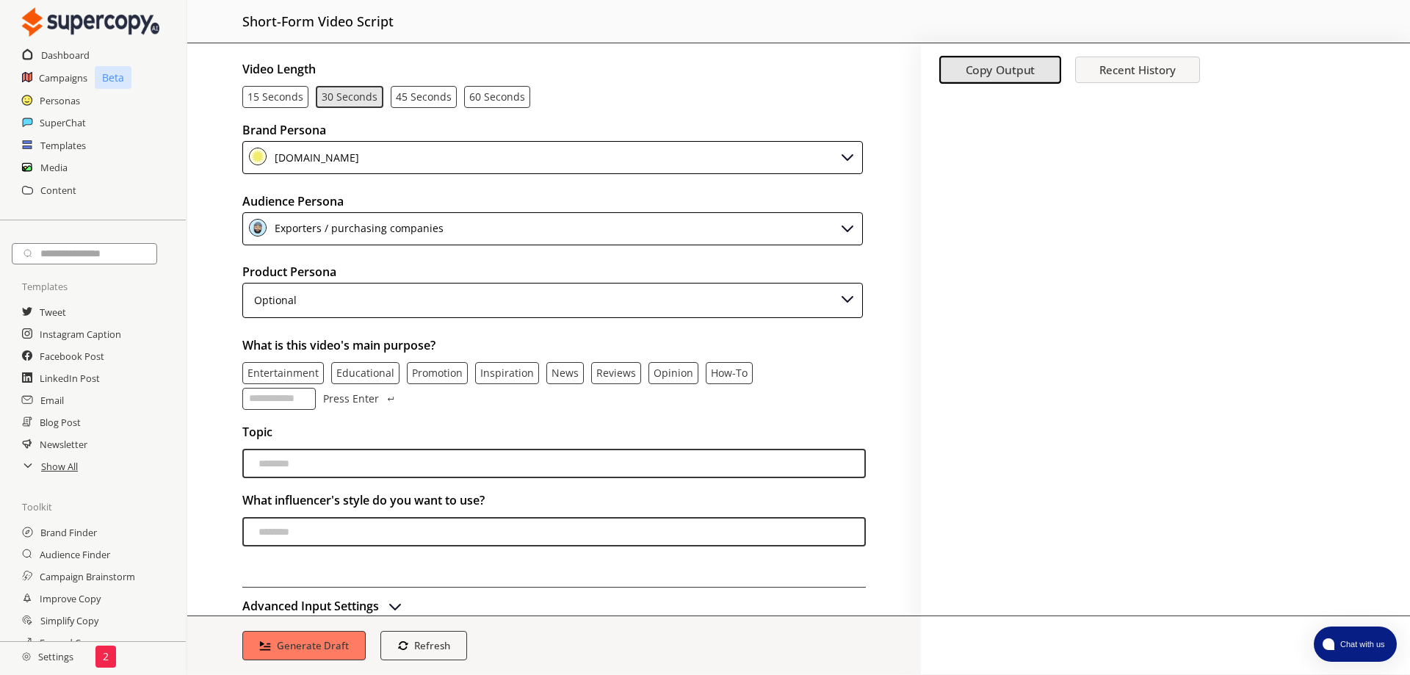
click at [60, 55] on h2 "Dashboard" at bounding box center [65, 55] width 48 height 22
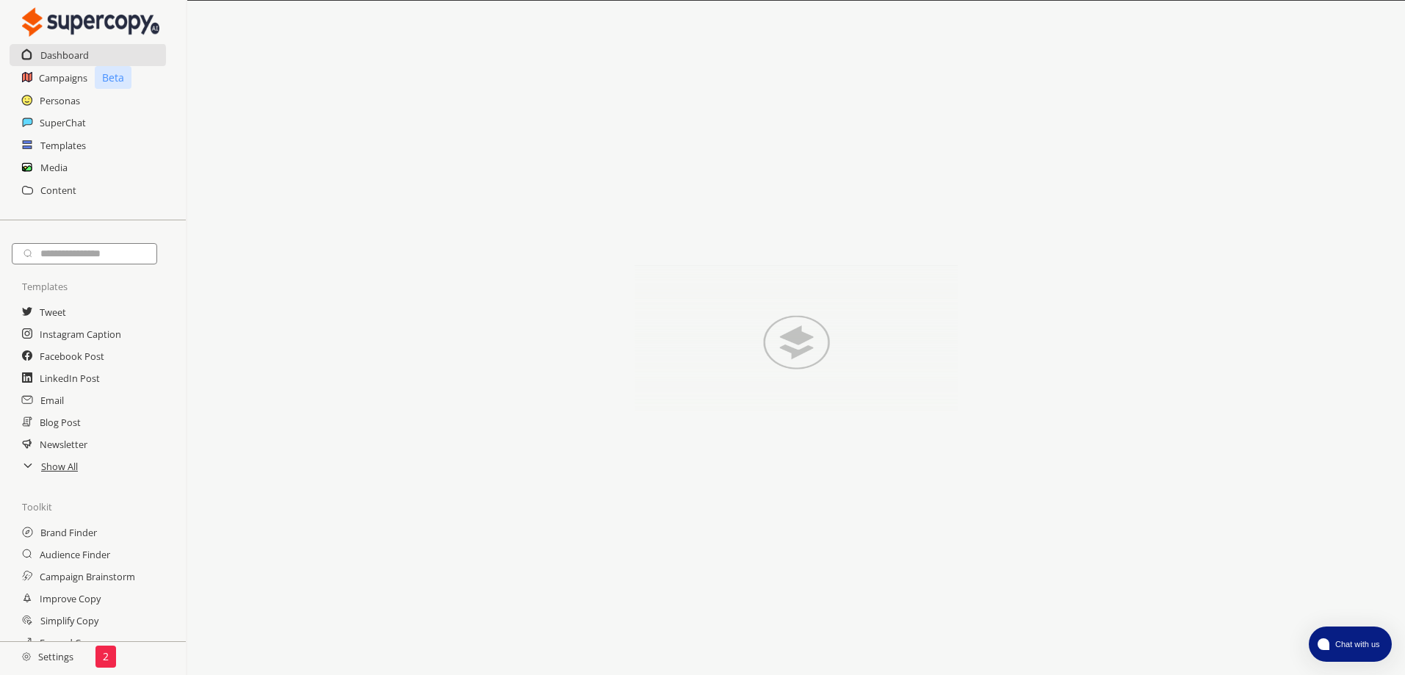
click at [52, 179] on h2 "Content" at bounding box center [58, 190] width 36 height 22
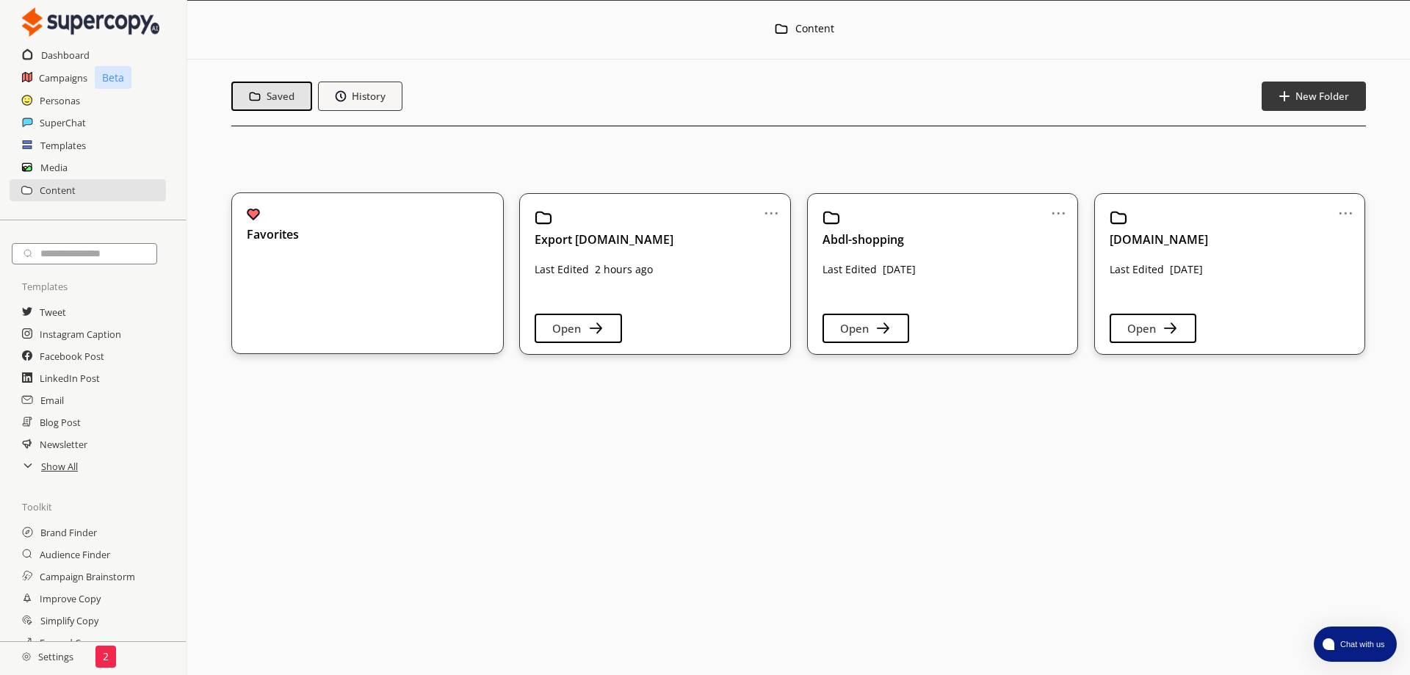
click at [594, 328] on img "button" at bounding box center [596, 329] width 18 height 18
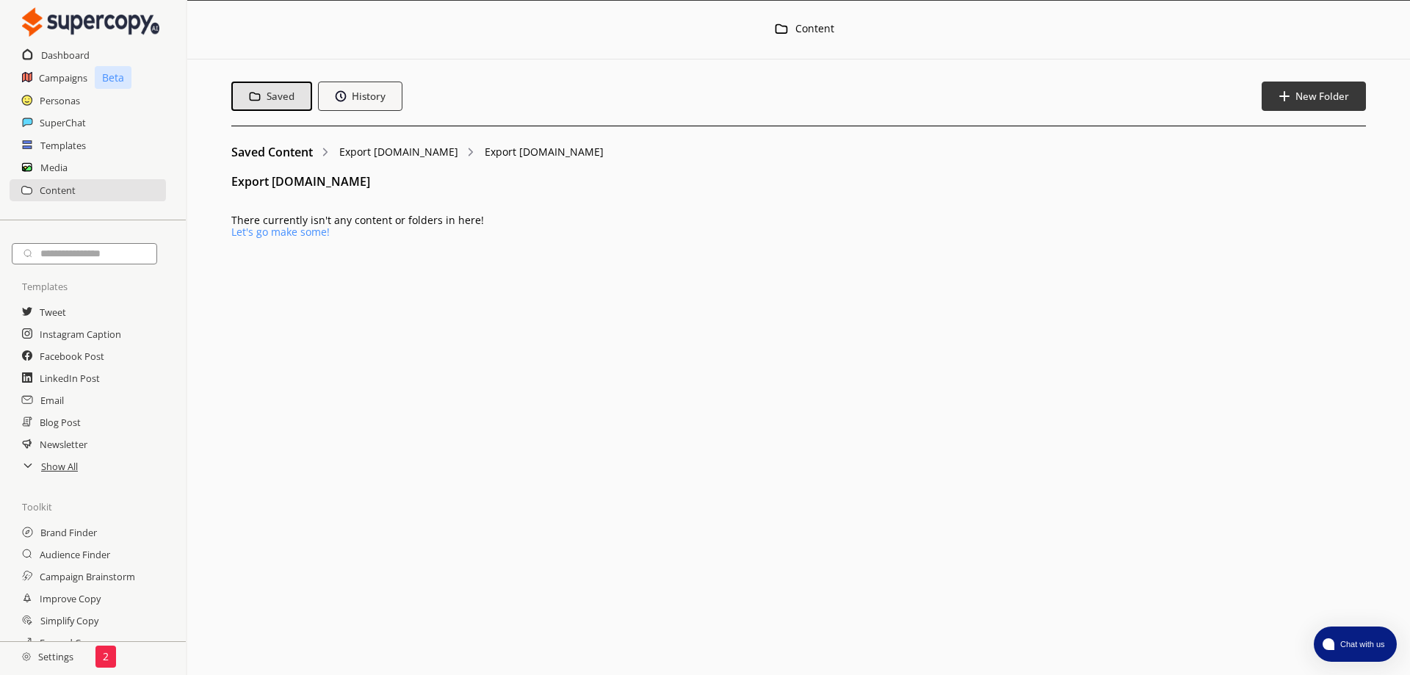
click at [57, 156] on h2 "Media" at bounding box center [53, 167] width 27 height 22
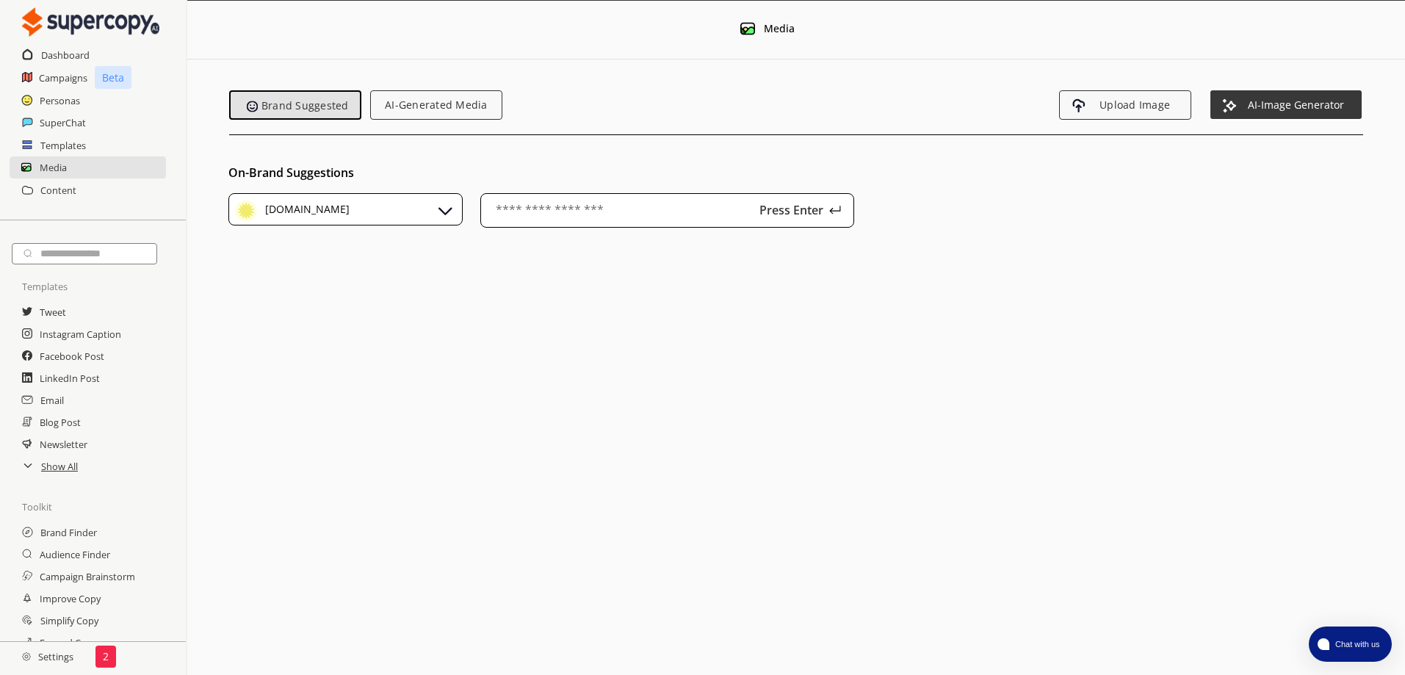
click at [362, 214] on div "[DOMAIN_NAME]" at bounding box center [345, 209] width 234 height 33
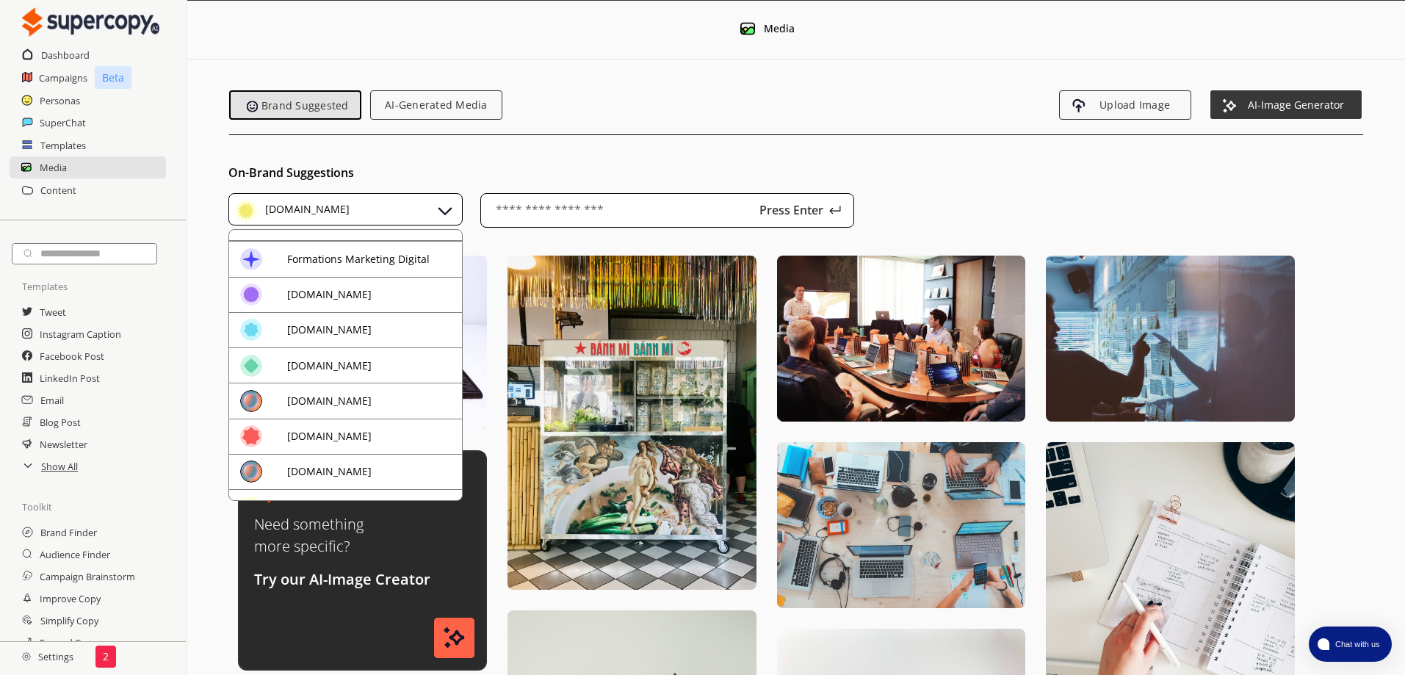
scroll to position [26, 0]
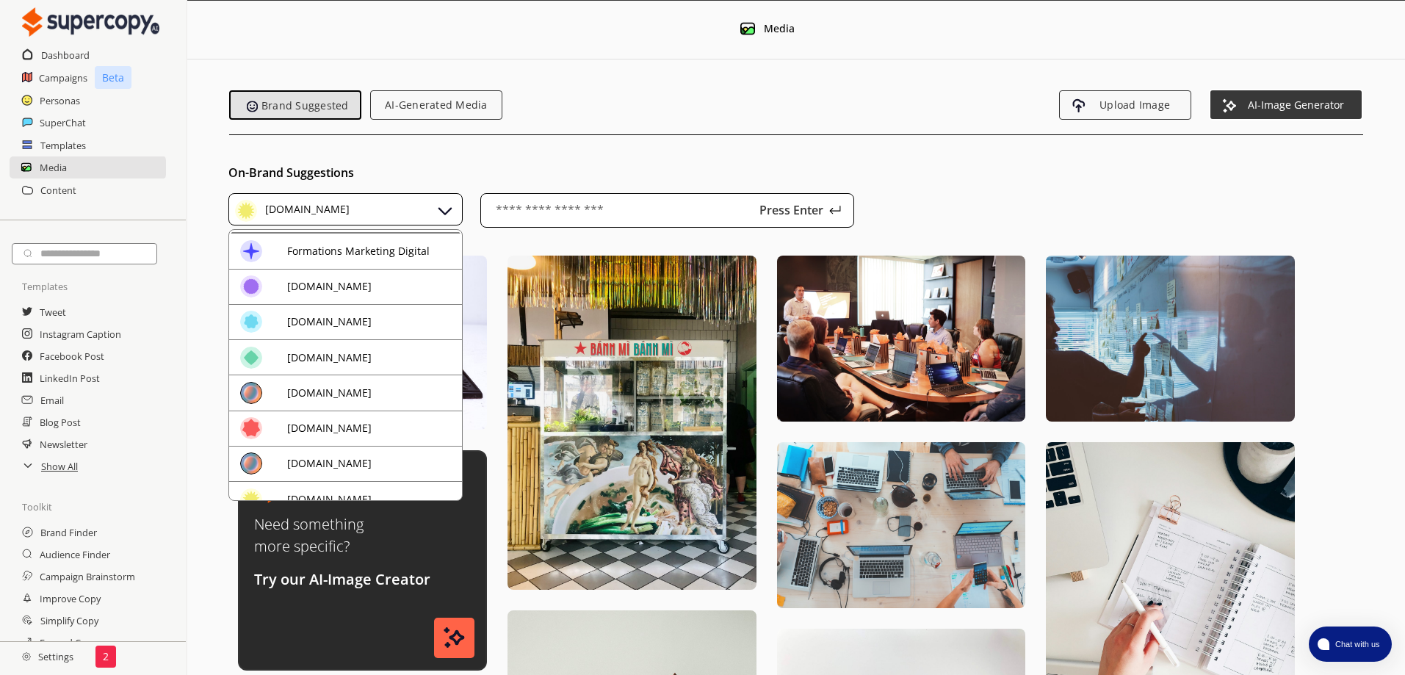
click at [403, 489] on div "[DOMAIN_NAME]" at bounding box center [348, 499] width 217 height 22
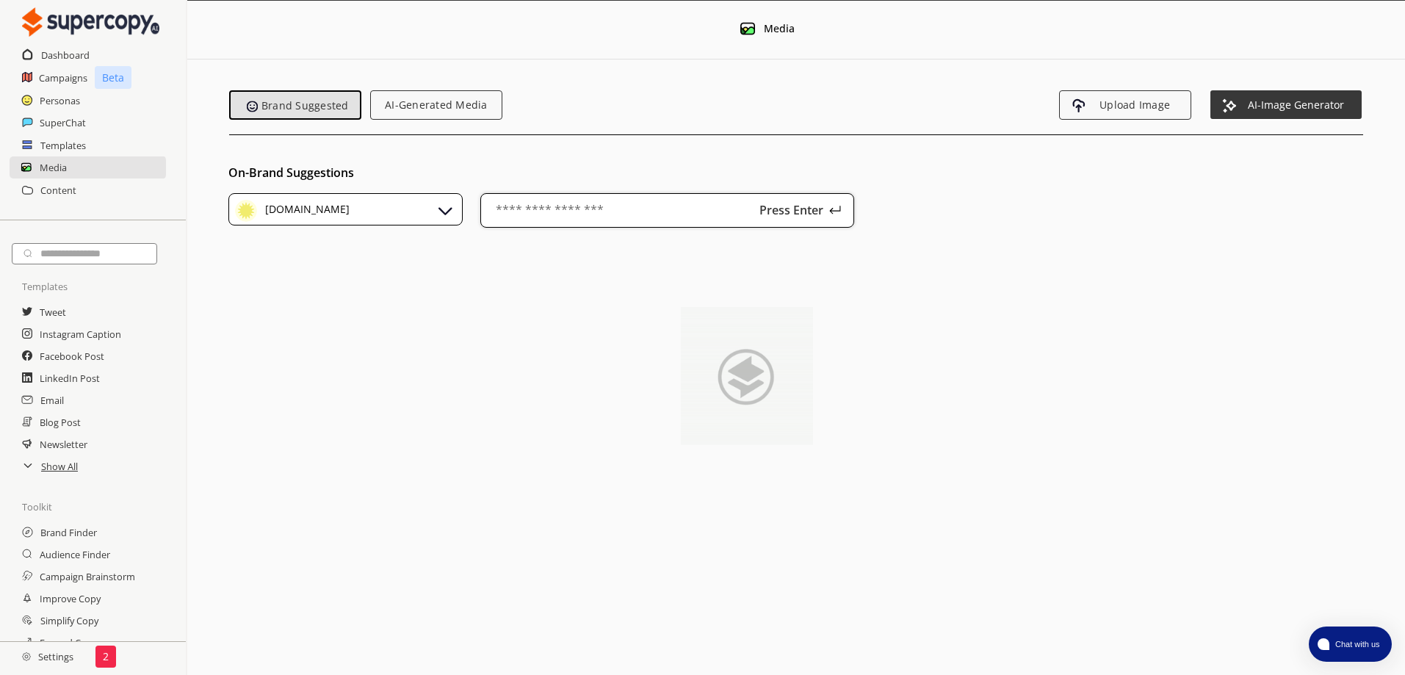
click at [566, 211] on input "text" at bounding box center [667, 210] width 374 height 35
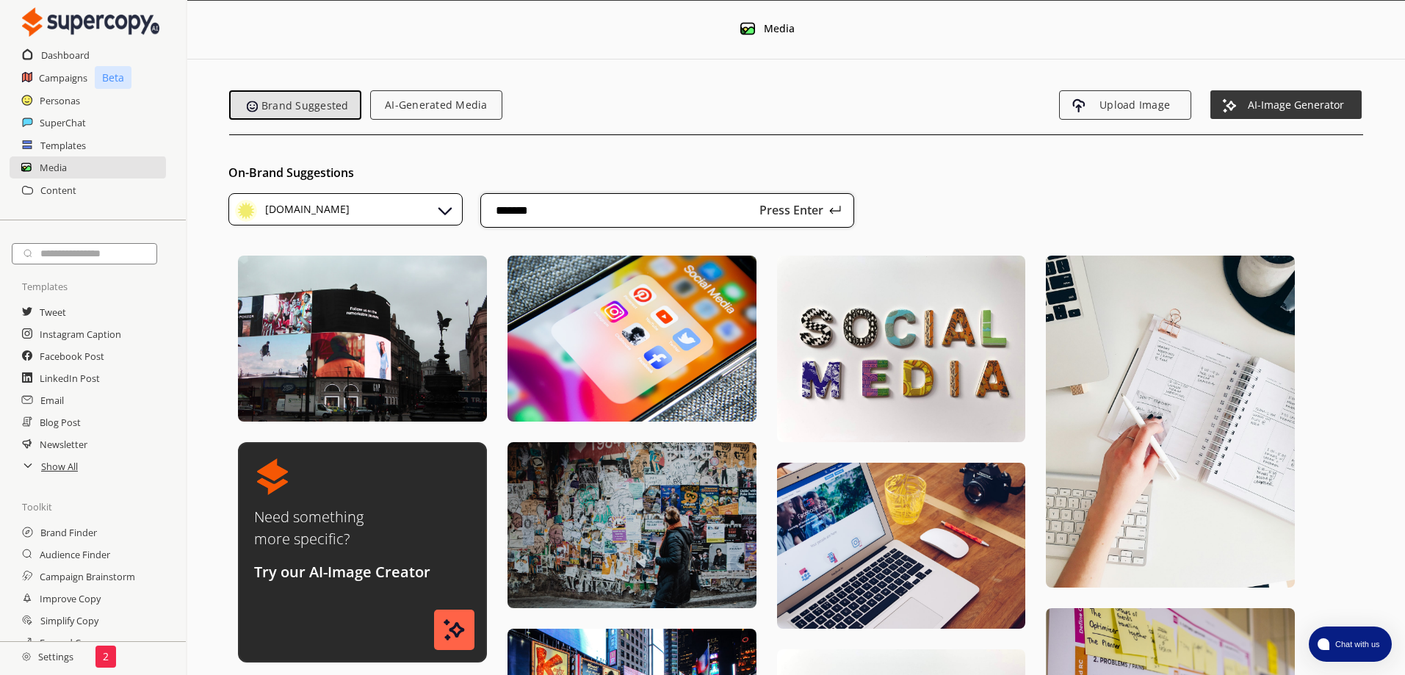
type input "*******"
click at [833, 214] on img at bounding box center [835, 210] width 12 height 12
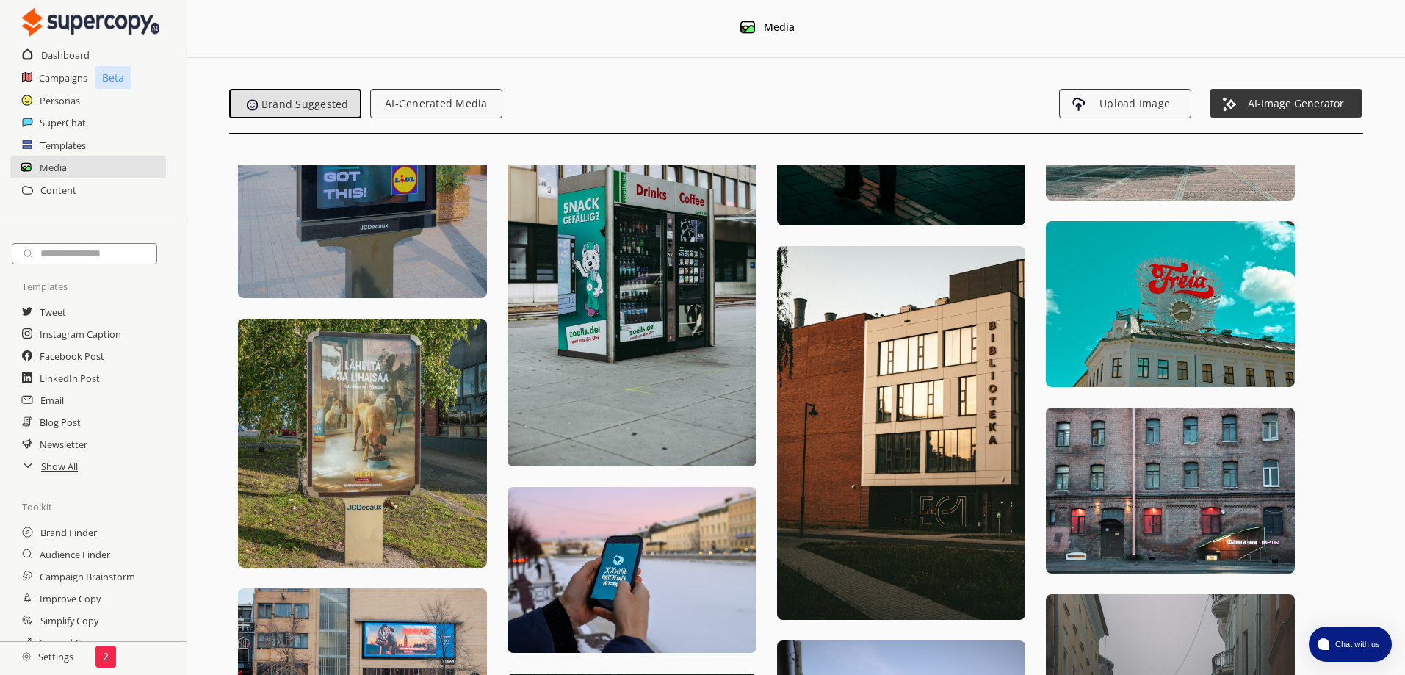
scroll to position [1110, 0]
click at [388, 446] on img at bounding box center [362, 444] width 249 height 249
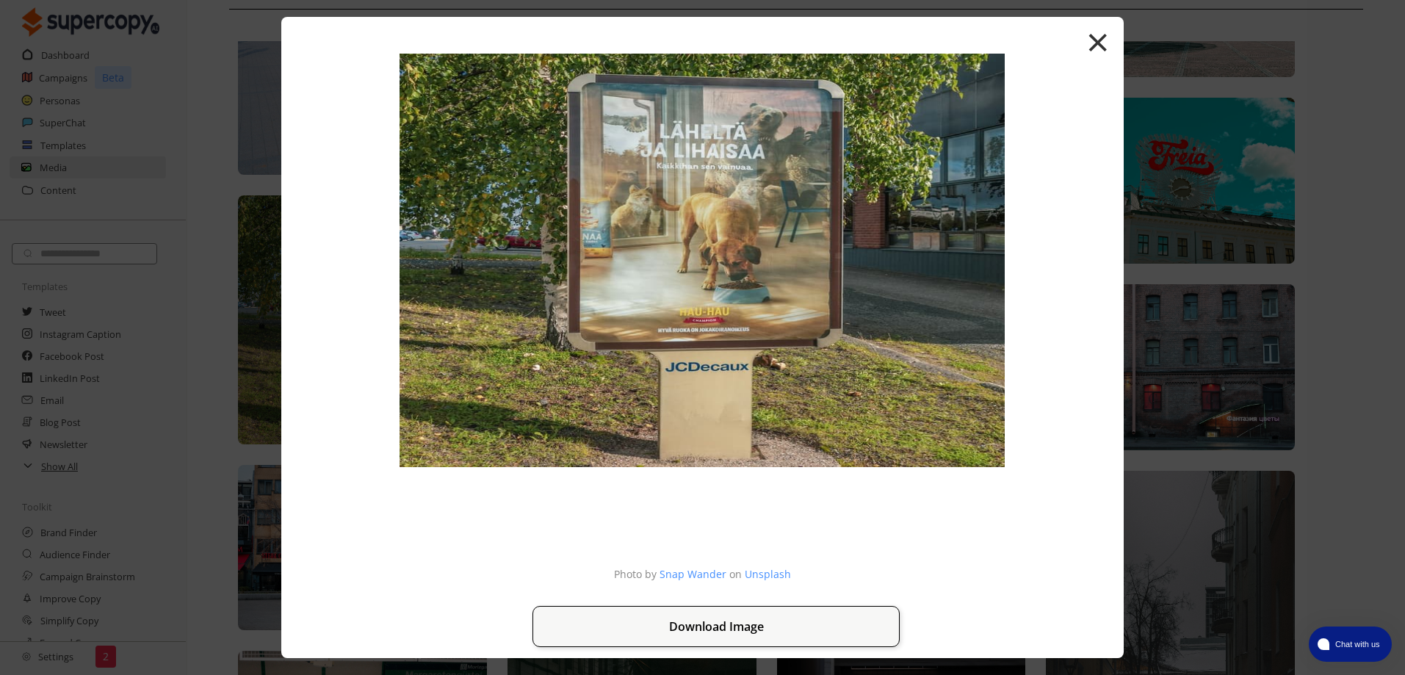
scroll to position [167, 0]
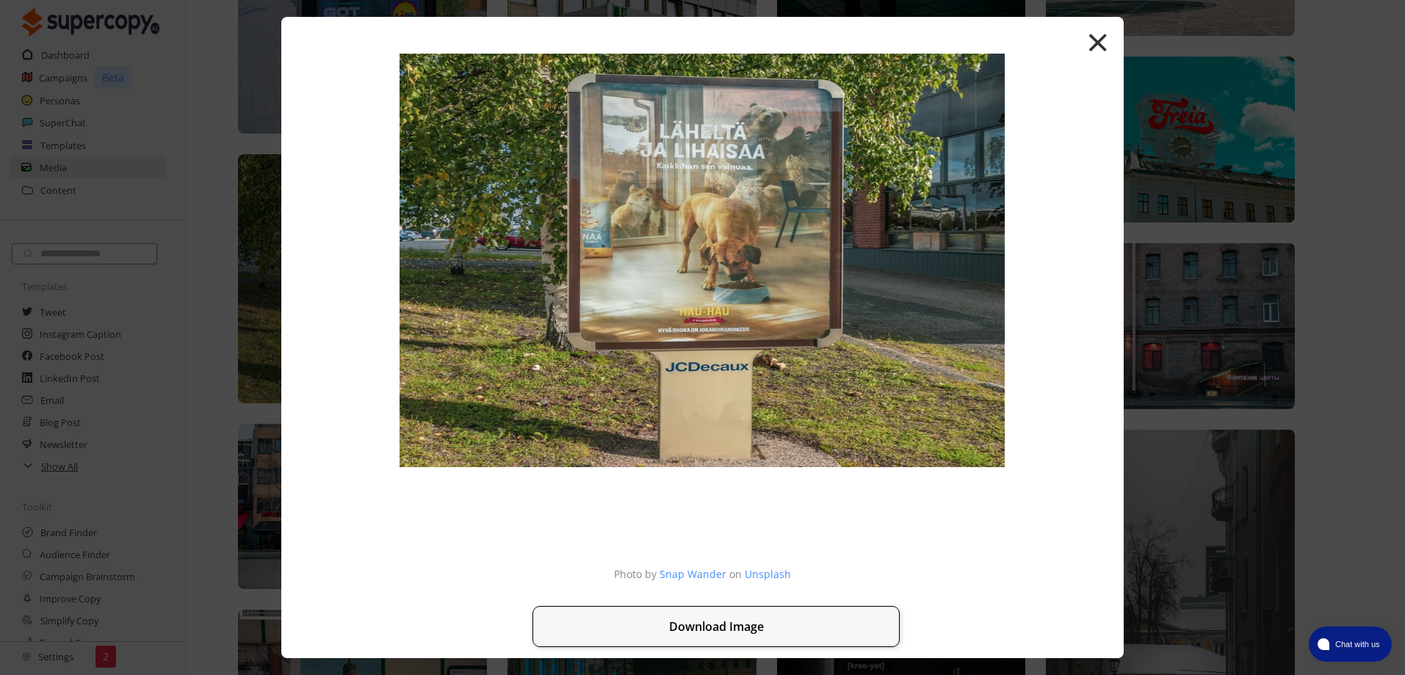
click at [830, 631] on button "Download Image" at bounding box center [716, 626] width 367 height 41
click at [1104, 34] on button "×" at bounding box center [1098, 41] width 24 height 56
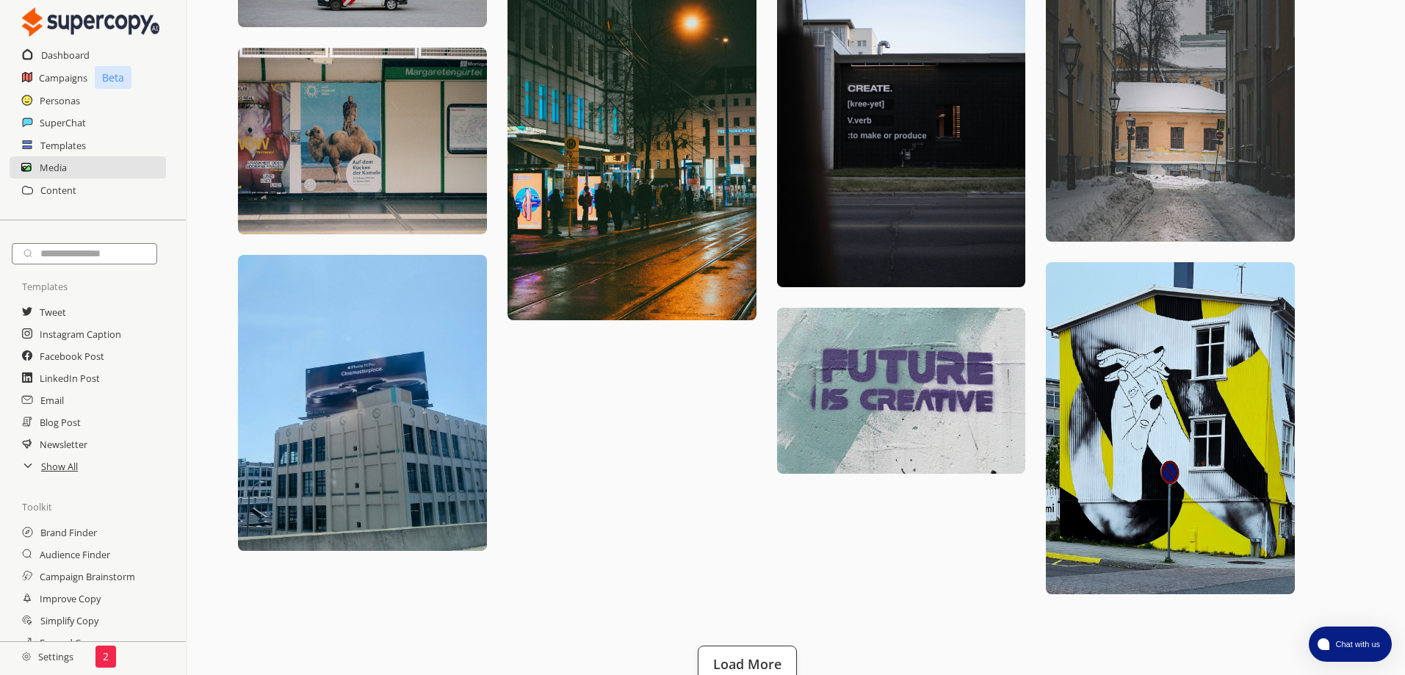
scroll to position [1690, 0]
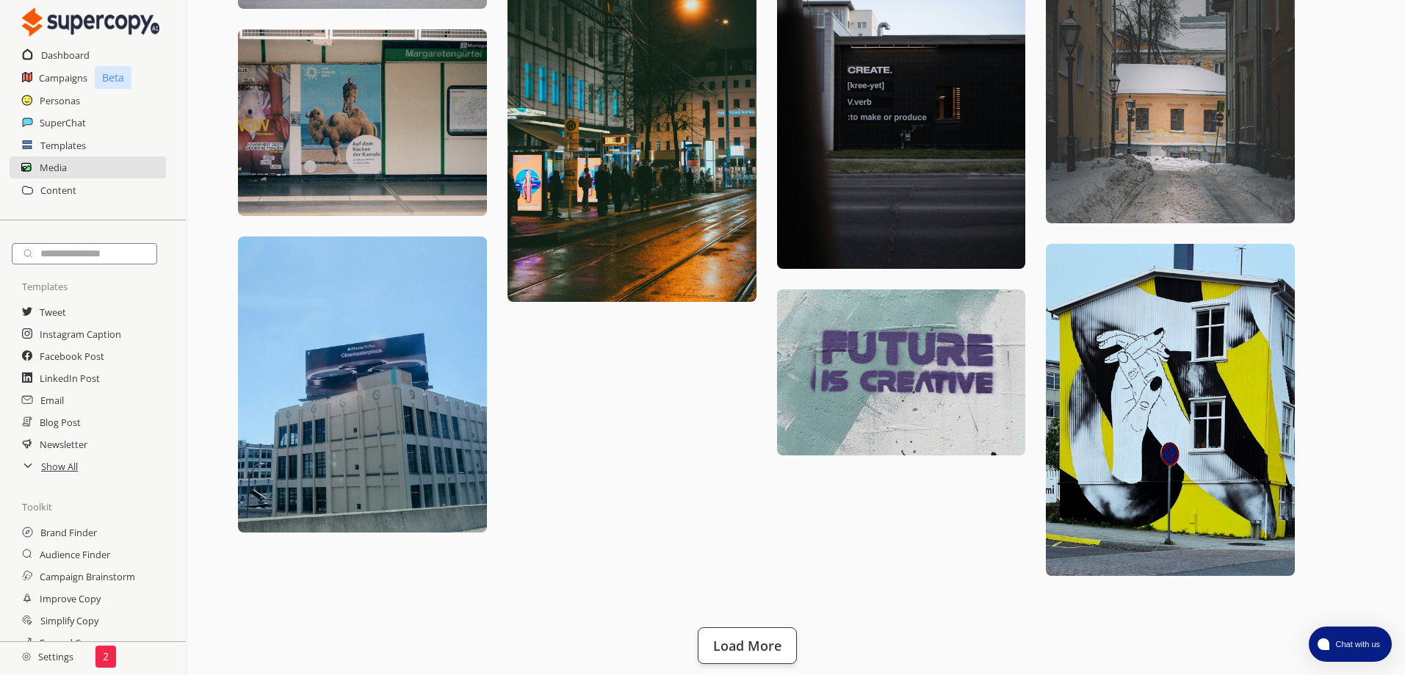
click at [773, 634] on button "Load More" at bounding box center [747, 645] width 99 height 37
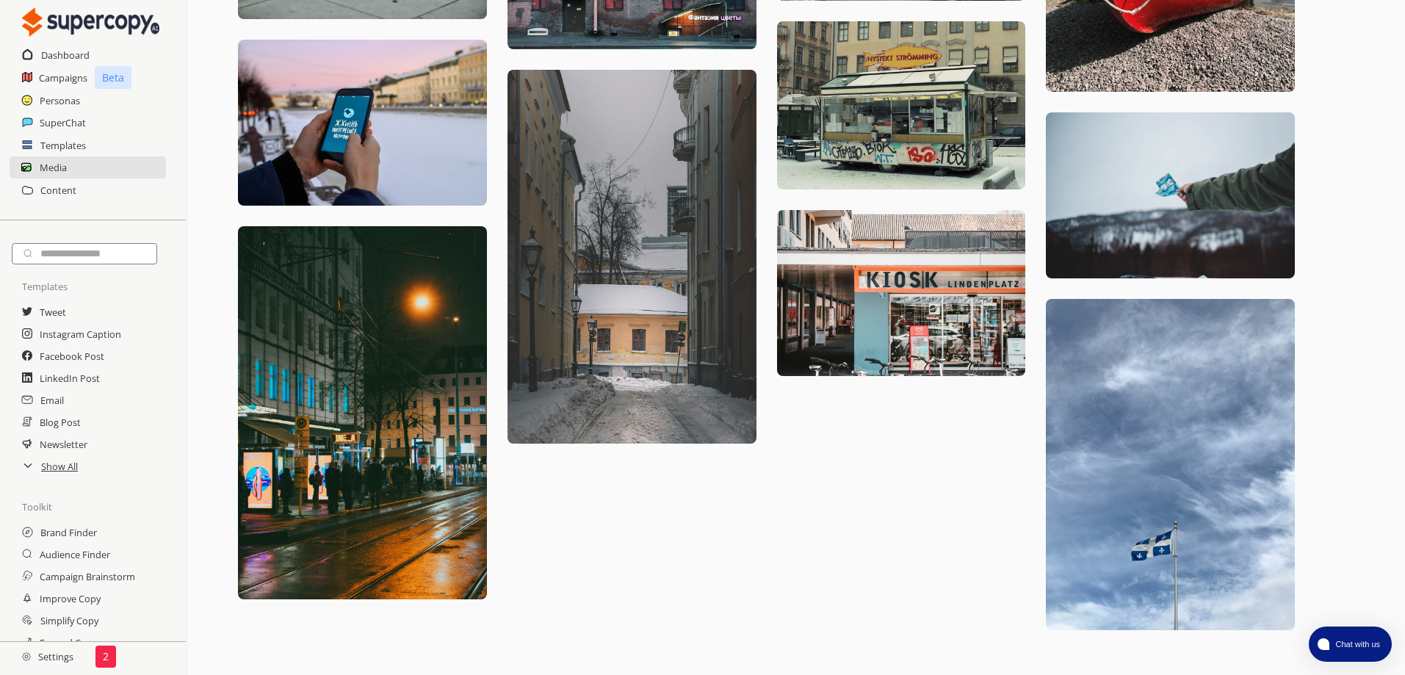
scroll to position [3572, 0]
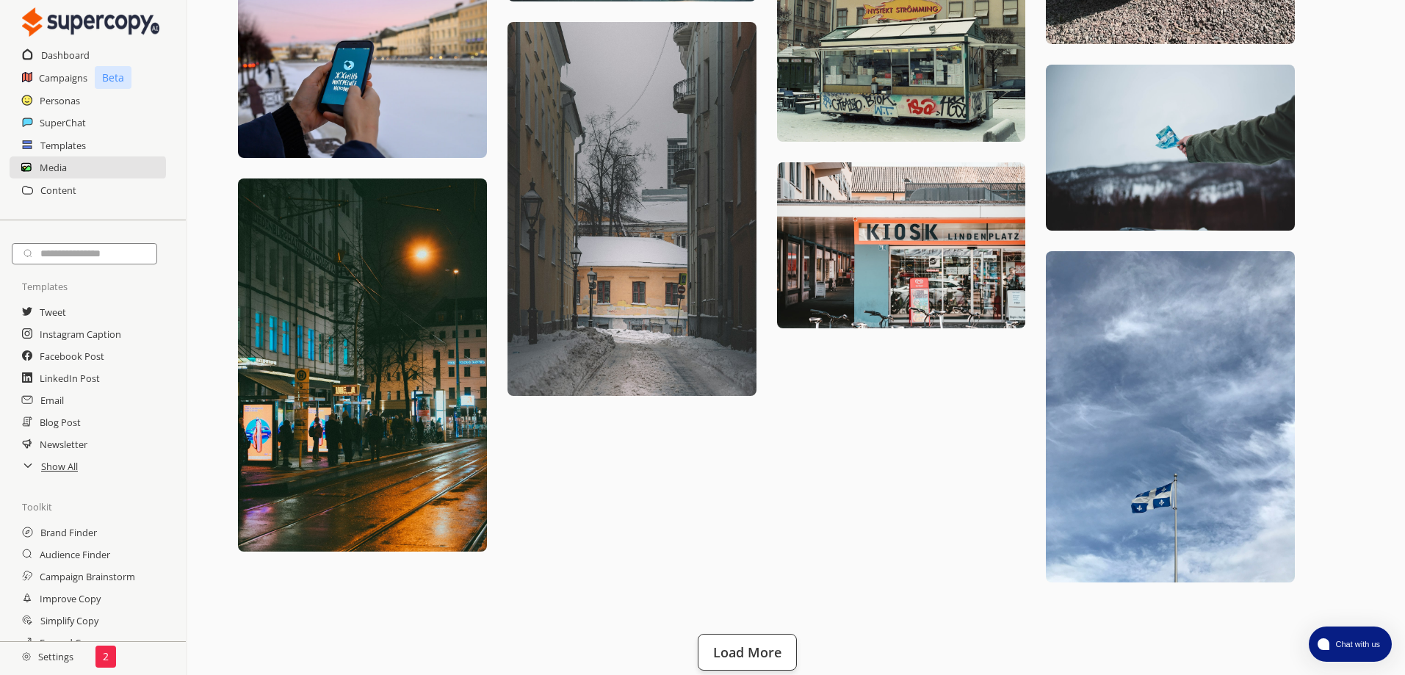
click at [762, 646] on button "Load More" at bounding box center [747, 652] width 99 height 37
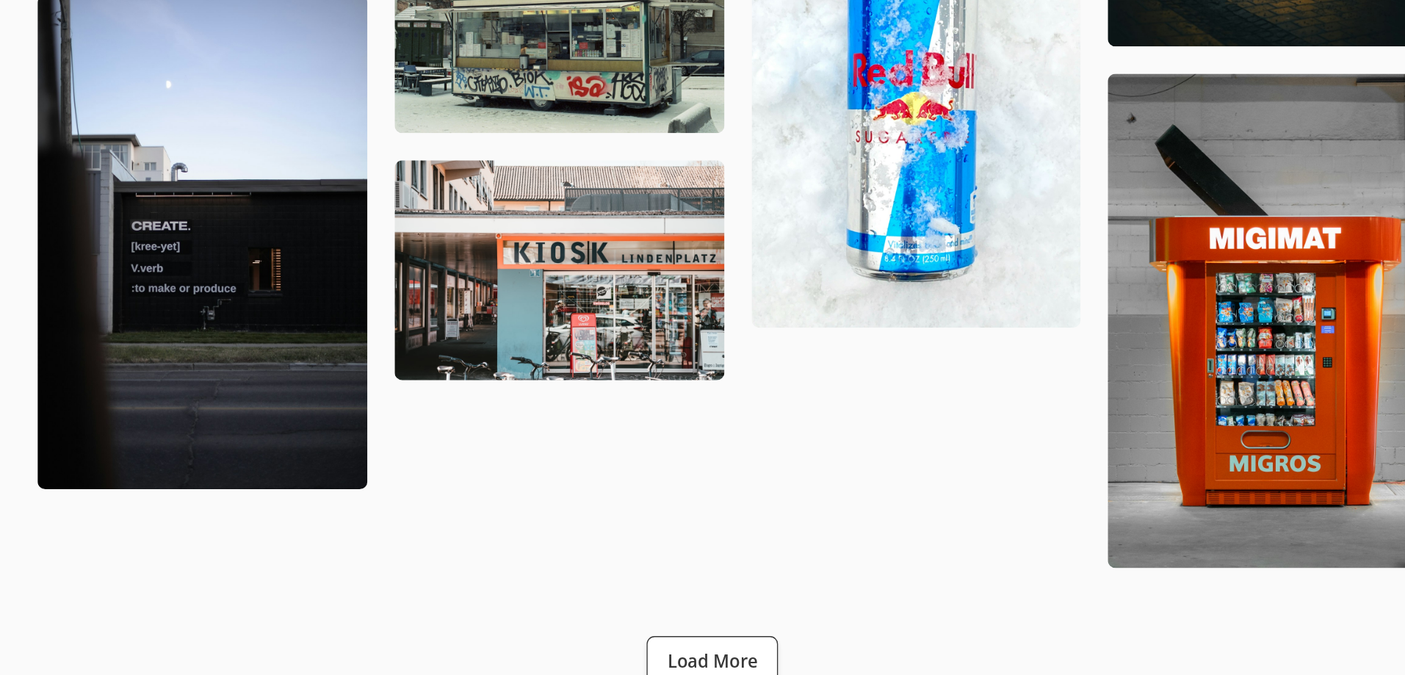
scroll to position [167, 0]
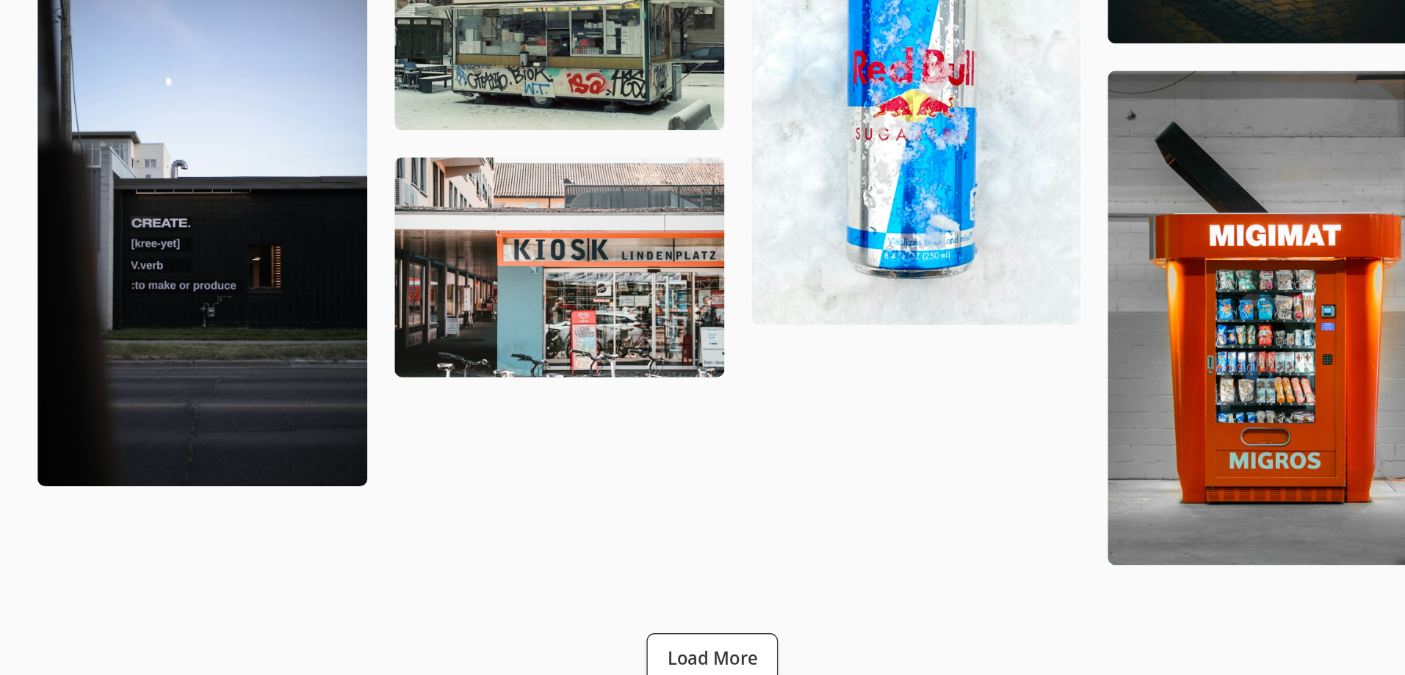
click at [770, 643] on button "Load More" at bounding box center [747, 661] width 99 height 37
click at [760, 643] on button "Load More" at bounding box center [747, 661] width 99 height 37
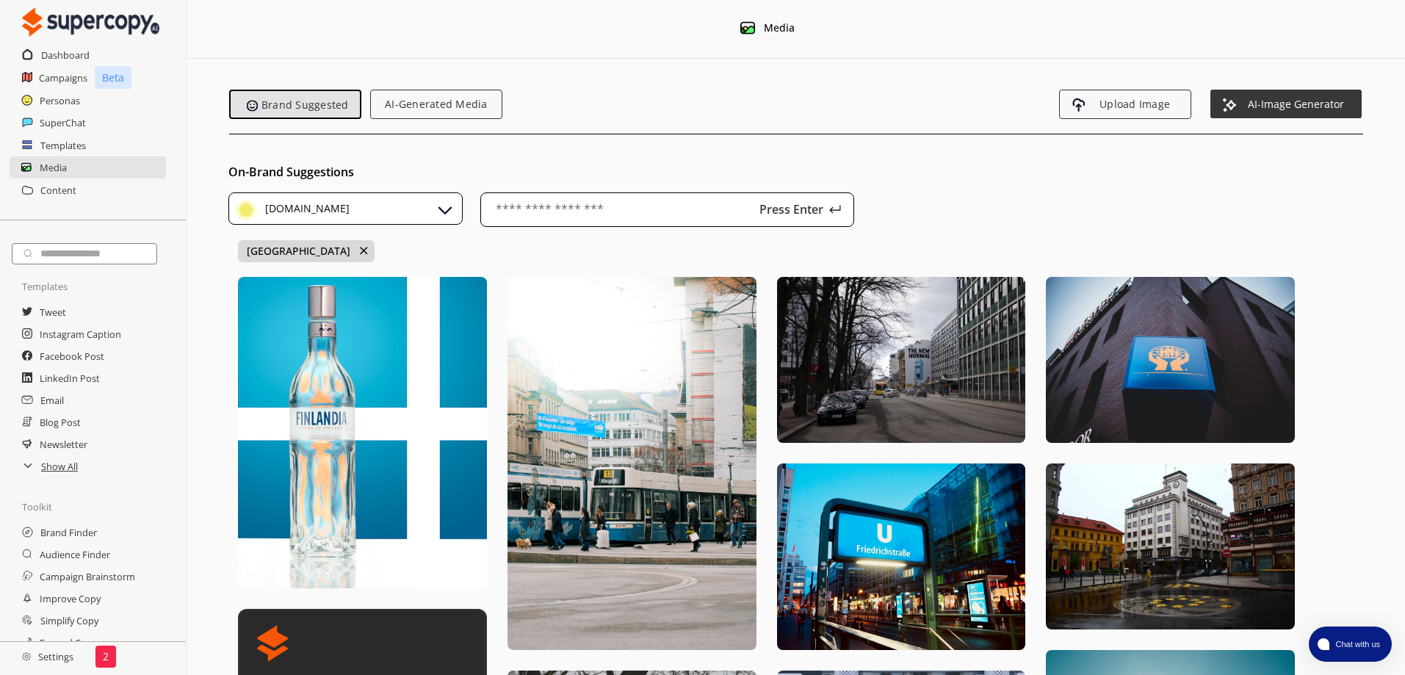
scroll to position [0, 0]
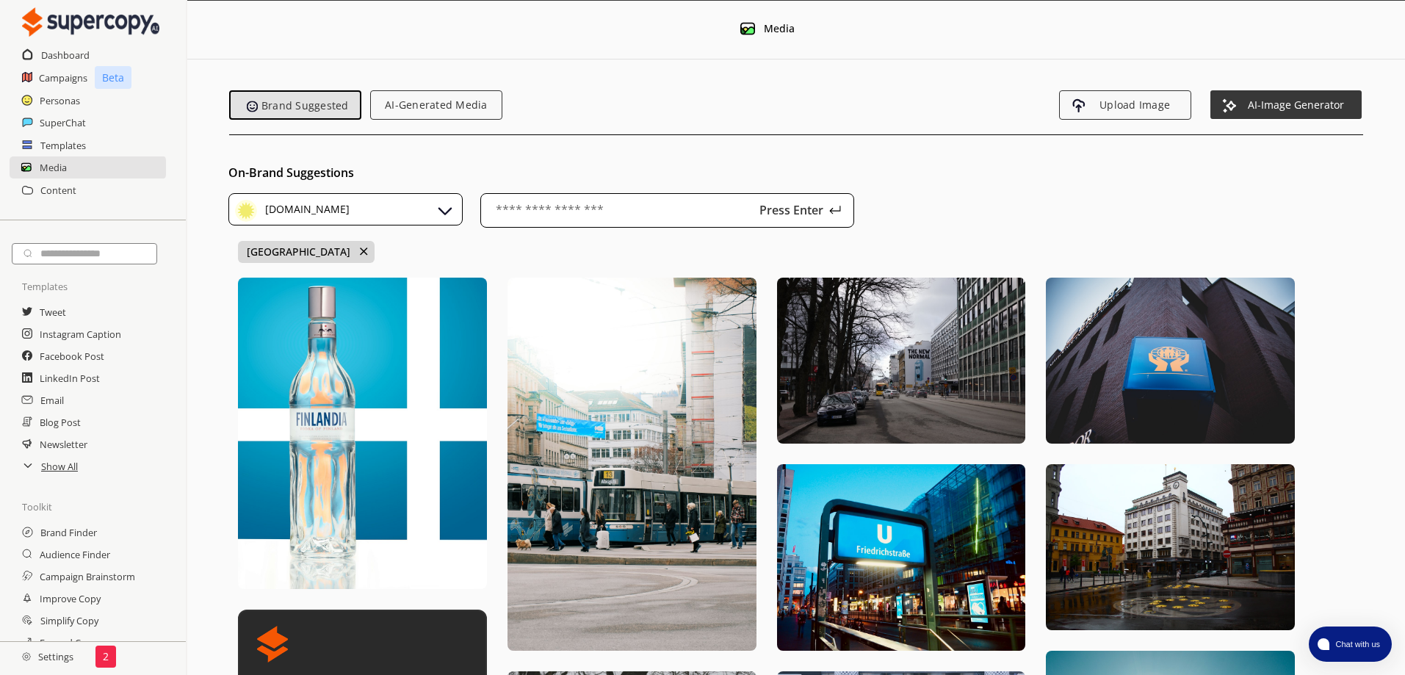
click at [686, 201] on input "text" at bounding box center [667, 210] width 374 height 35
type input "*********"
click at [807, 212] on p "Press Enter" at bounding box center [790, 210] width 73 height 12
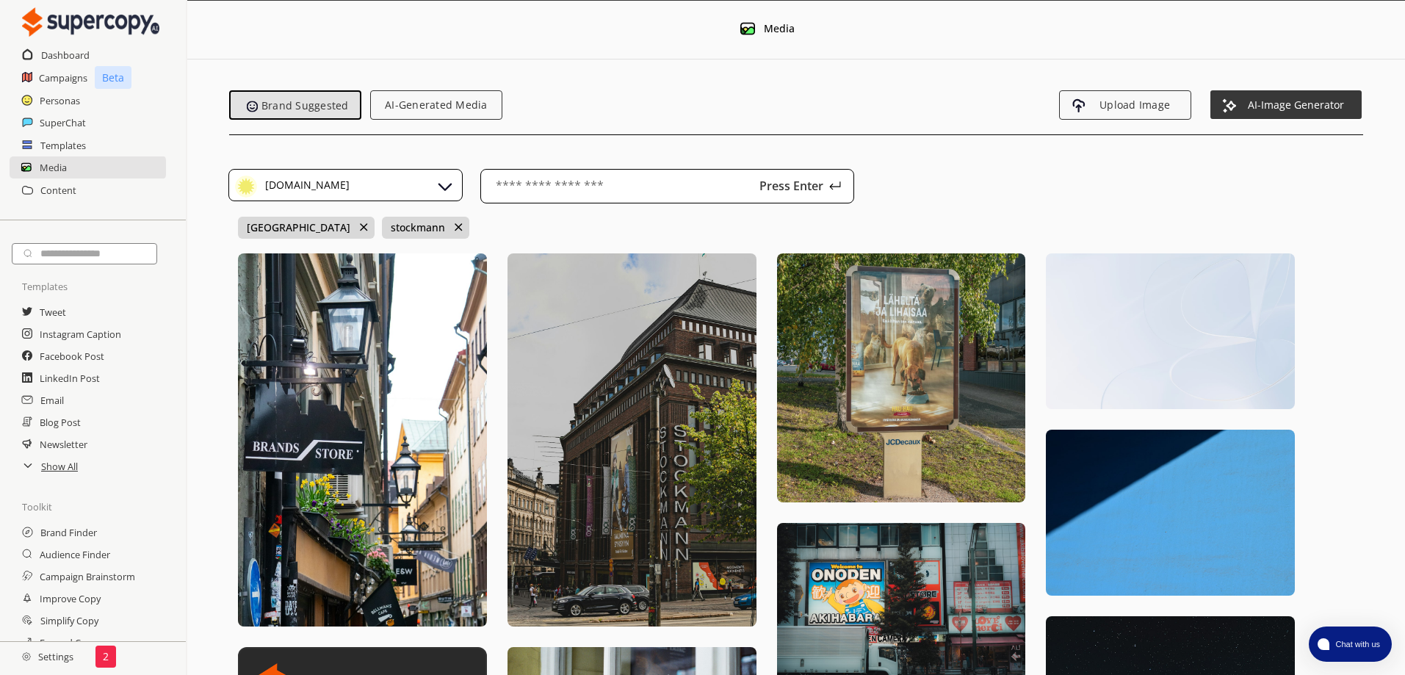
scroll to position [20, 0]
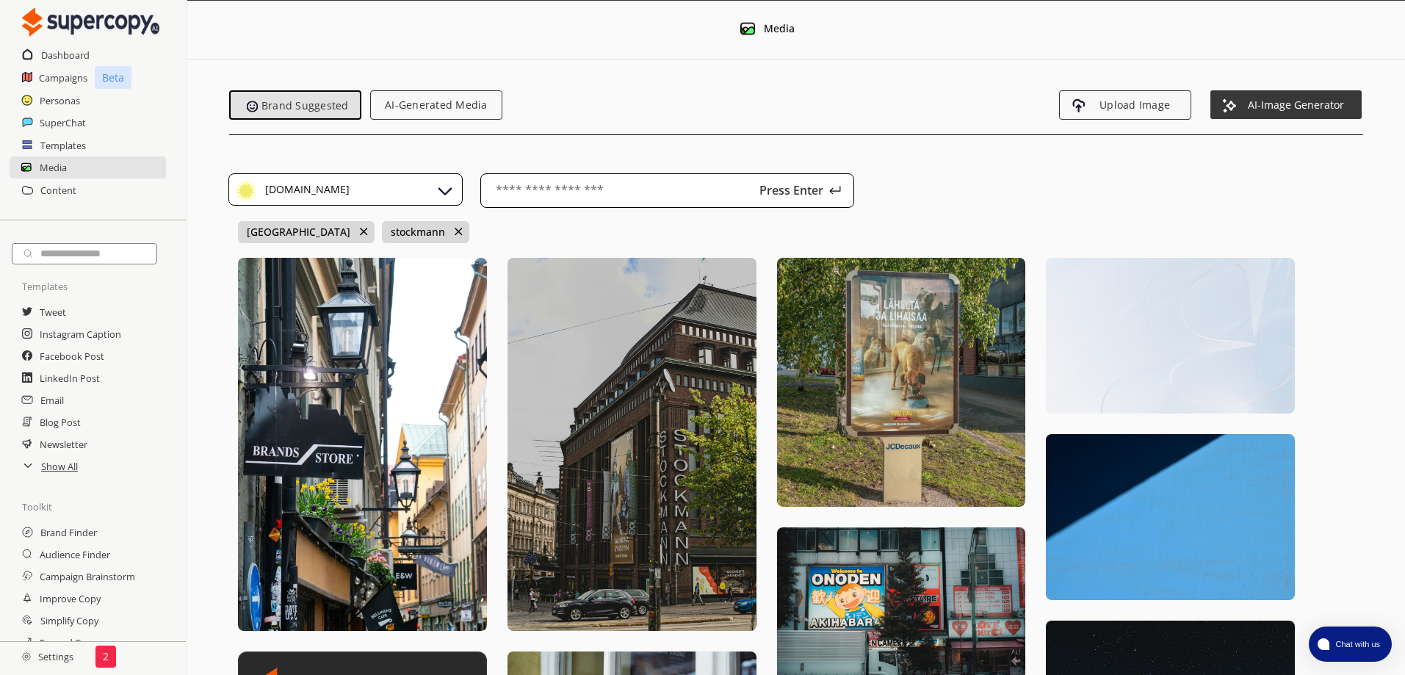
click at [585, 533] on img at bounding box center [632, 444] width 249 height 373
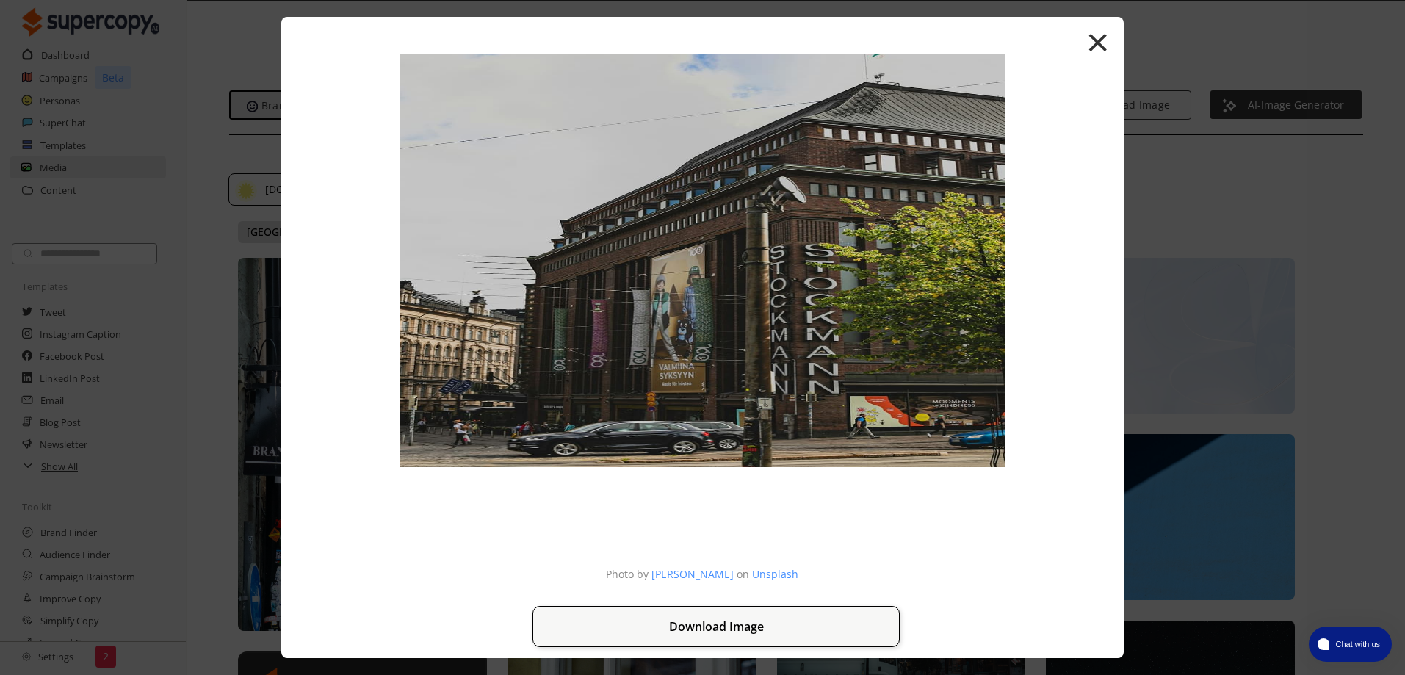
click at [717, 632] on button "Download Image" at bounding box center [716, 626] width 367 height 41
click at [1092, 41] on button "×" at bounding box center [1098, 41] width 24 height 56
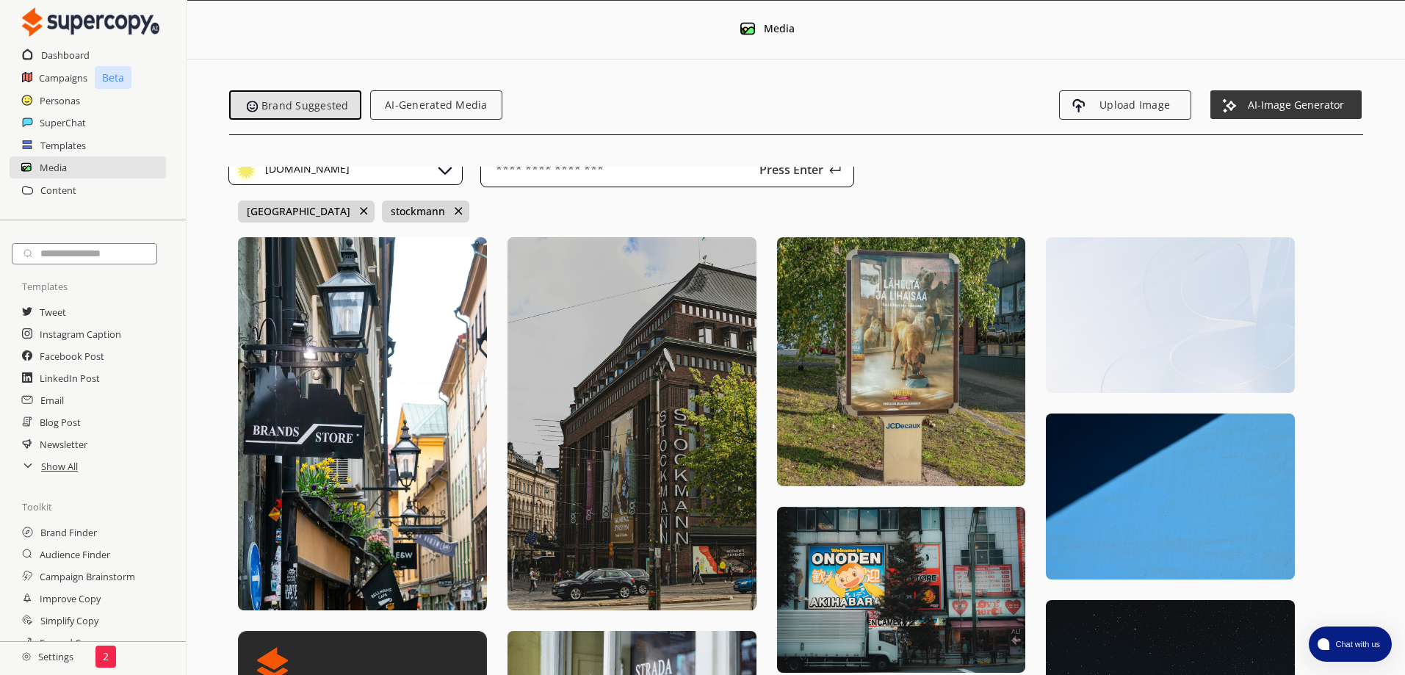
scroll to position [0, 0]
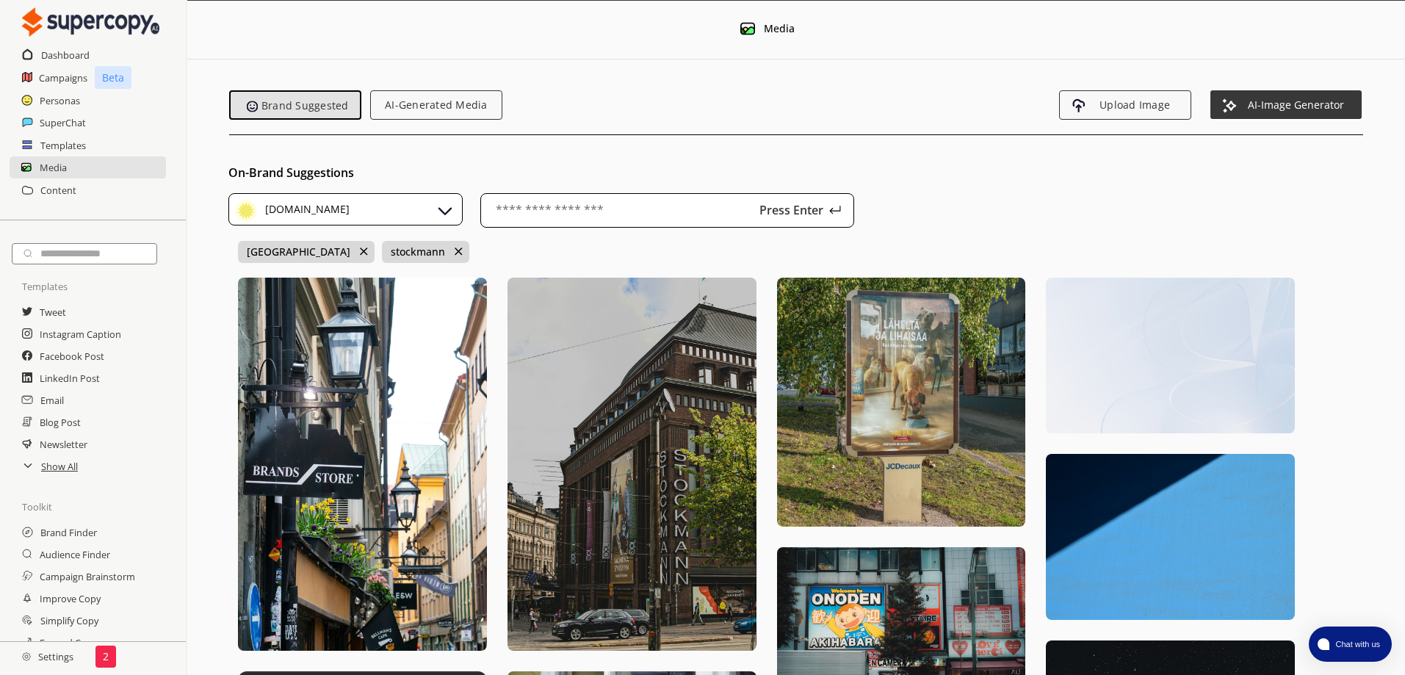
click at [54, 115] on h2 "SuperChat" at bounding box center [63, 123] width 46 height 22
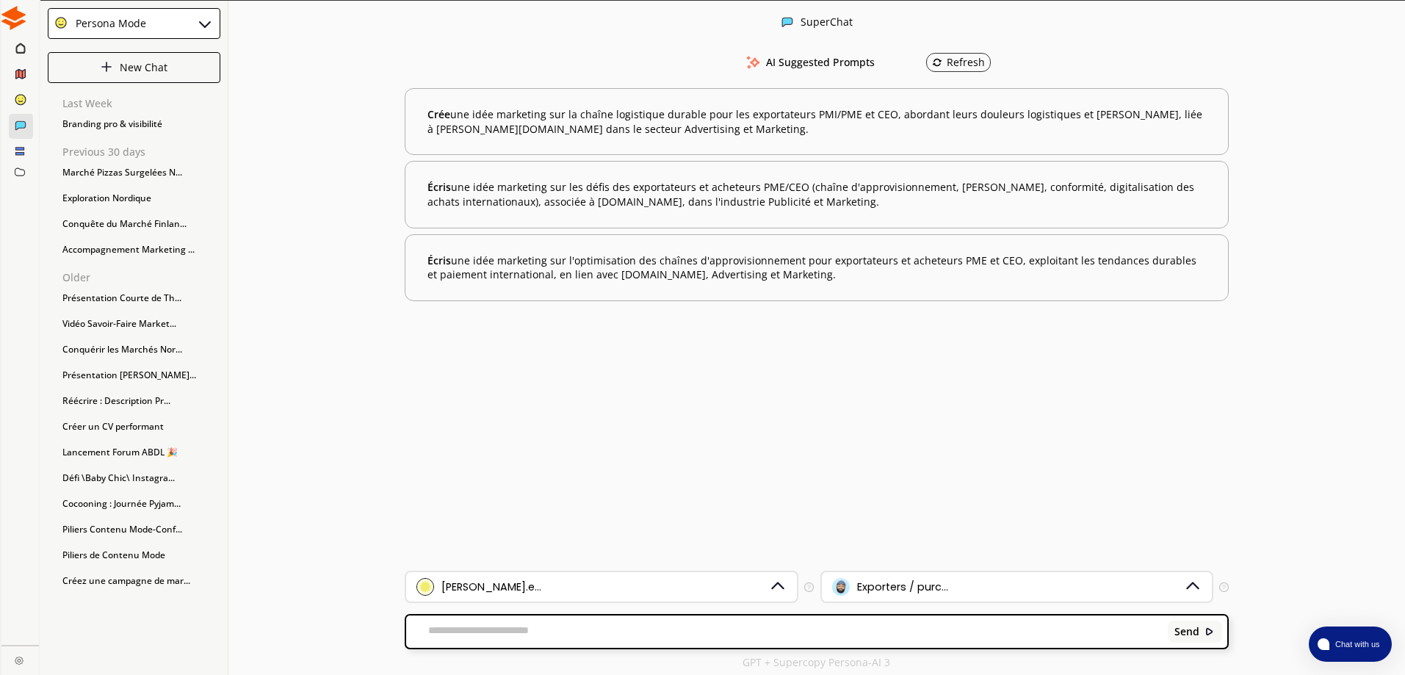
click at [690, 639] on textarea at bounding box center [784, 631] width 757 height 15
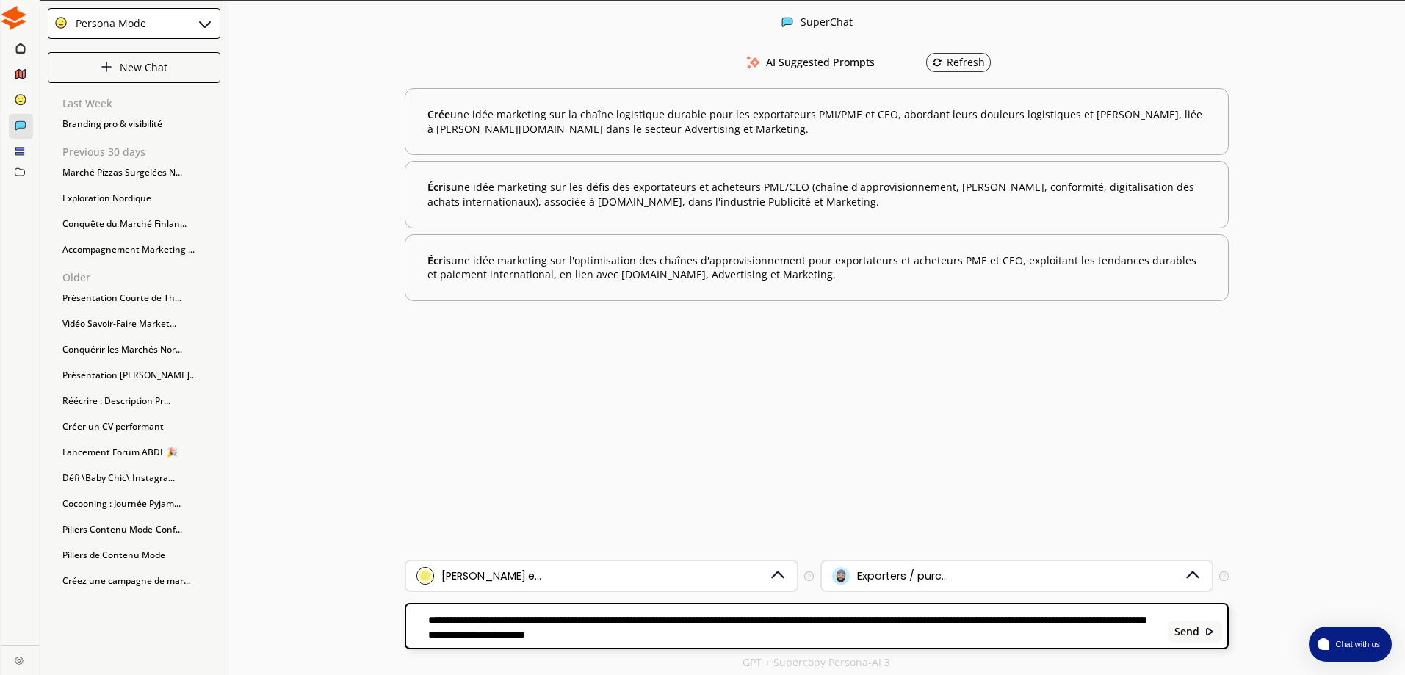
scroll to position [1, 0]
click at [577, 635] on textarea "**********" at bounding box center [784, 626] width 757 height 26
type textarea "**********"
click at [1199, 638] on div "Send" at bounding box center [1195, 631] width 54 height 22
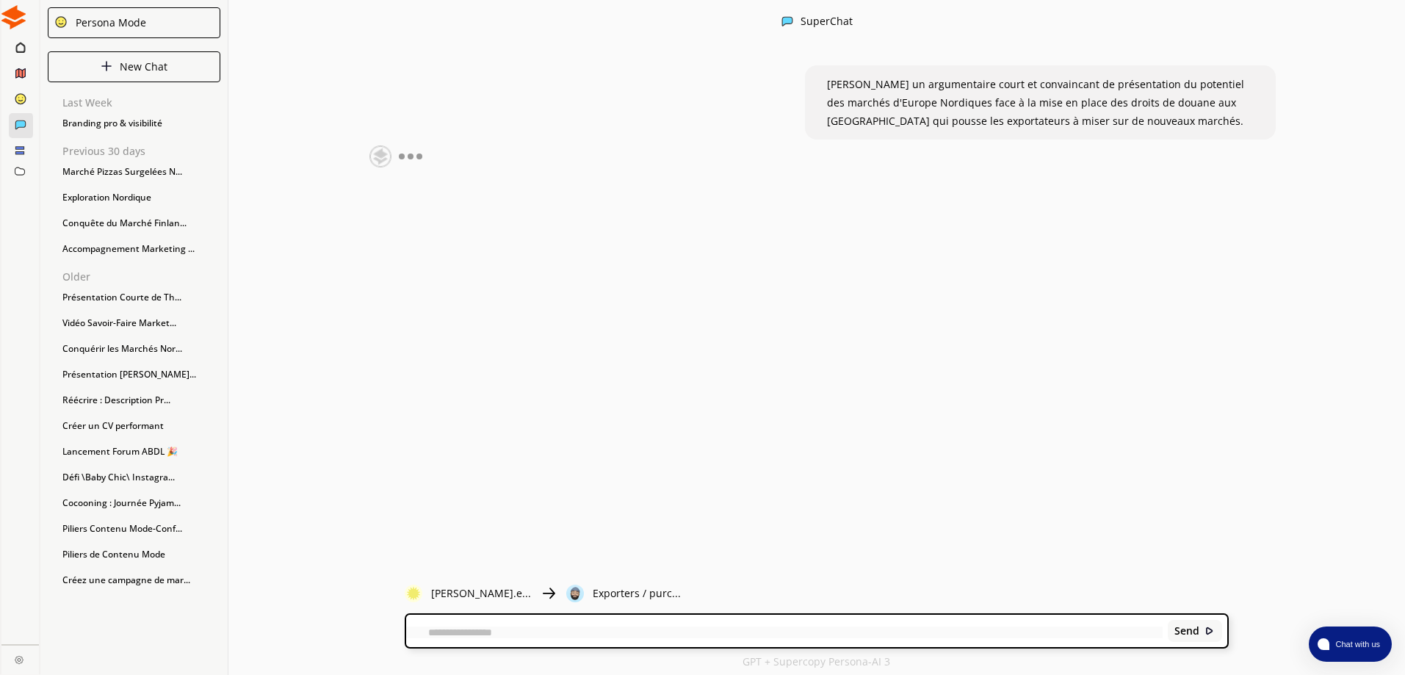
scroll to position [0, 0]
